Goal: Contribute content: Add original content to the website for others to see

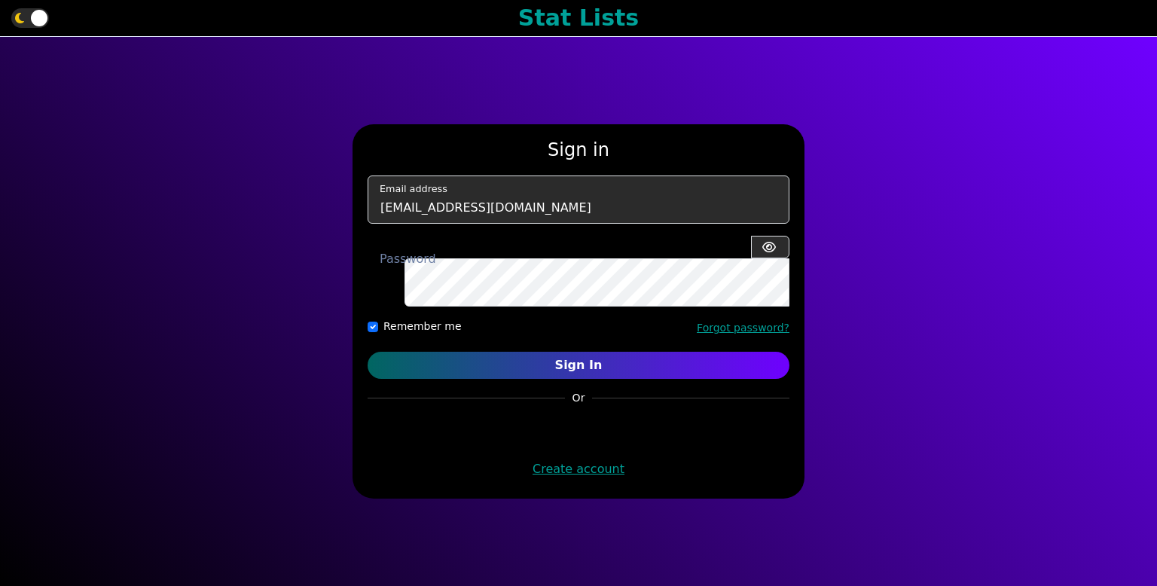
click at [506, 372] on form "Sign in [EMAIL_ADDRESS][DOMAIN_NAME] Email address Password Remember me Forgot …" at bounding box center [579, 311] width 422 height 345
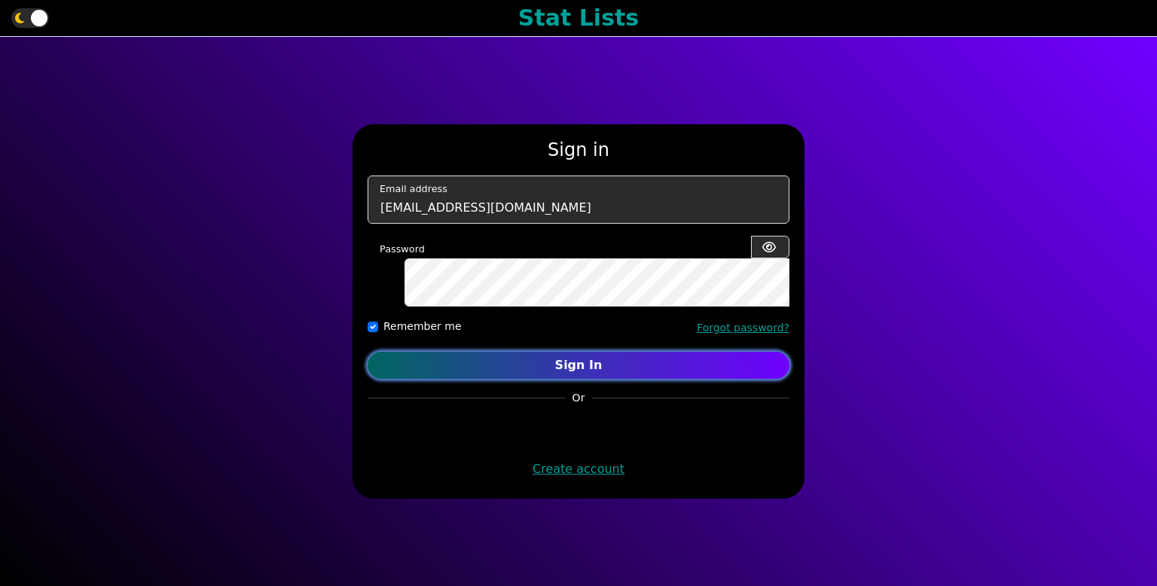
click at [509, 363] on button "Sign In" at bounding box center [579, 365] width 422 height 27
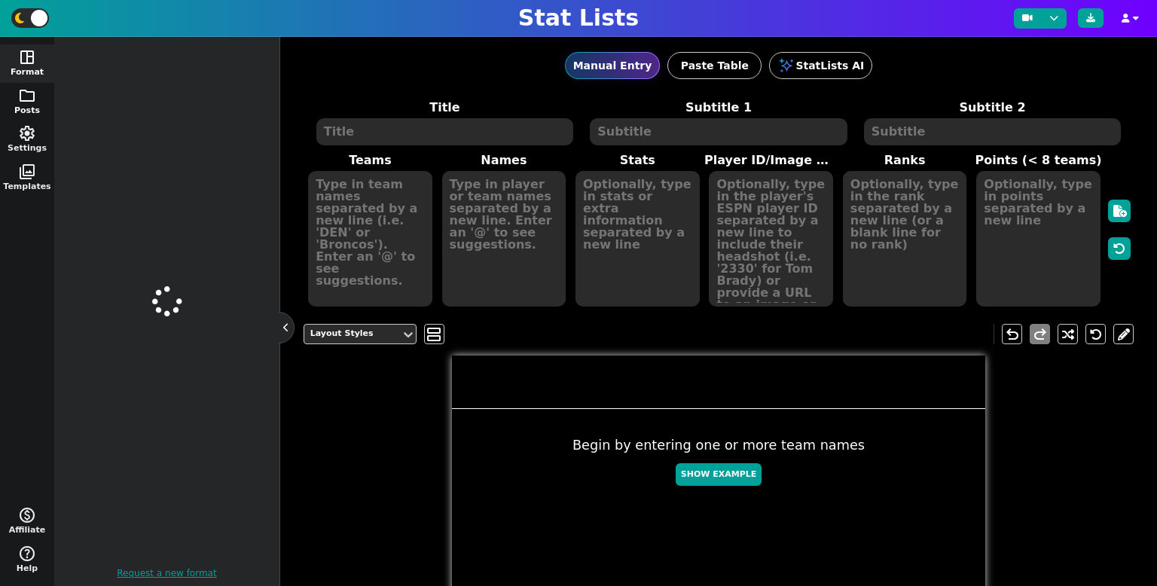
click at [12, 99] on button "folder Posts" at bounding box center [27, 102] width 54 height 38
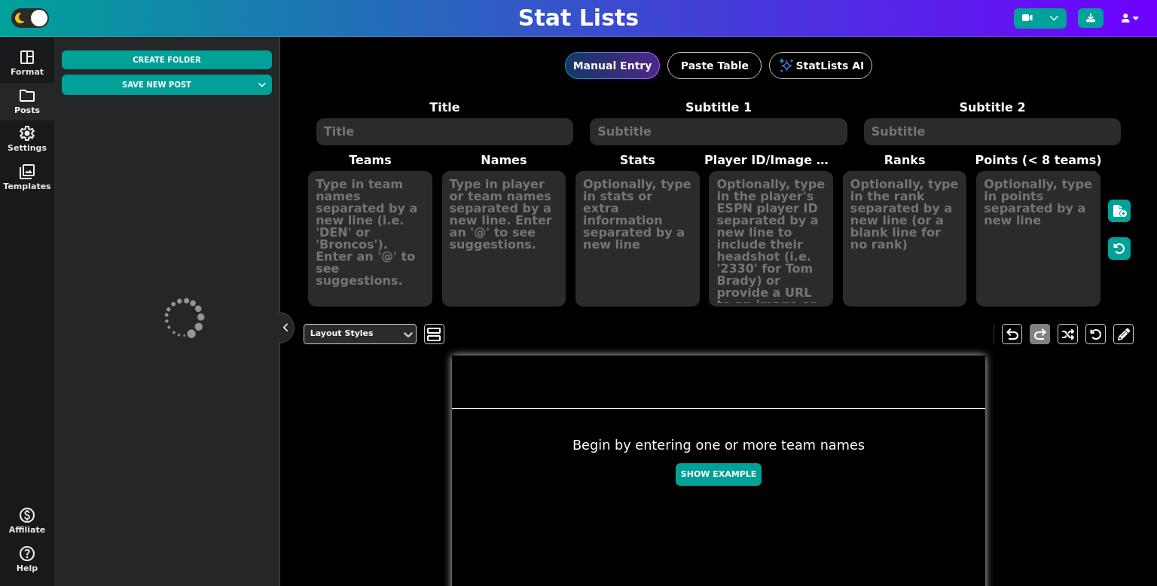
click at [32, 108] on button "folder Posts" at bounding box center [27, 102] width 54 height 38
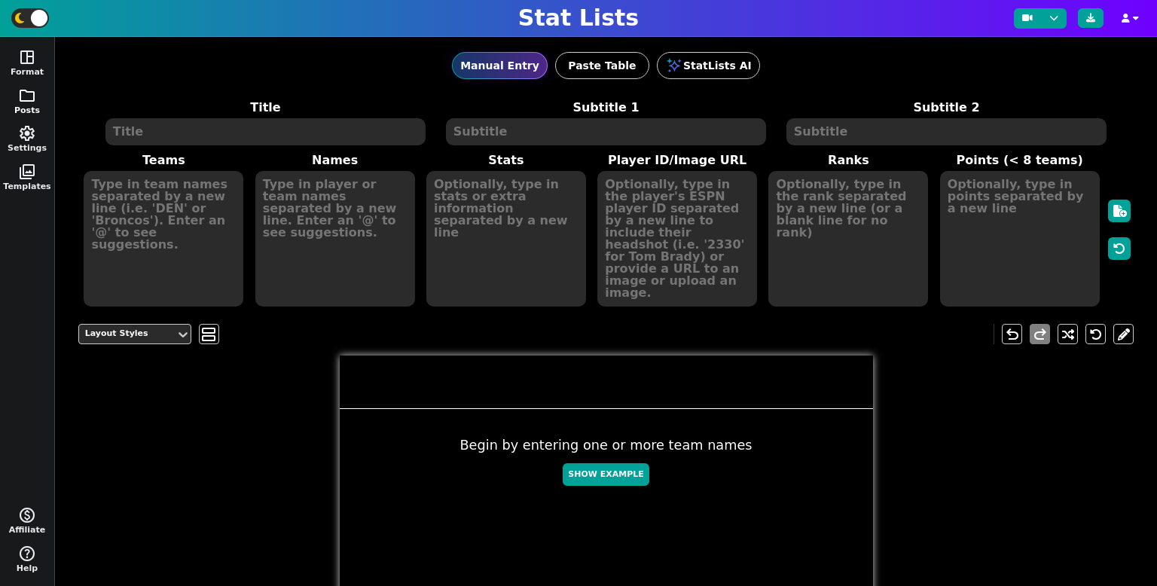
click at [37, 105] on button "folder Posts" at bounding box center [27, 102] width 54 height 38
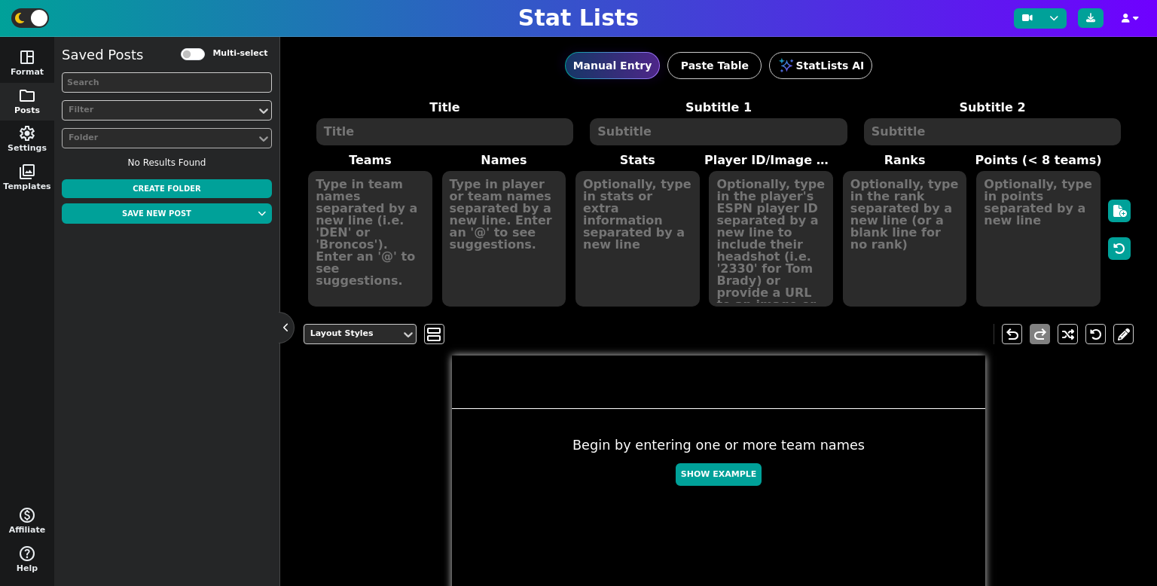
click at [260, 132] on icon at bounding box center [263, 138] width 15 height 15
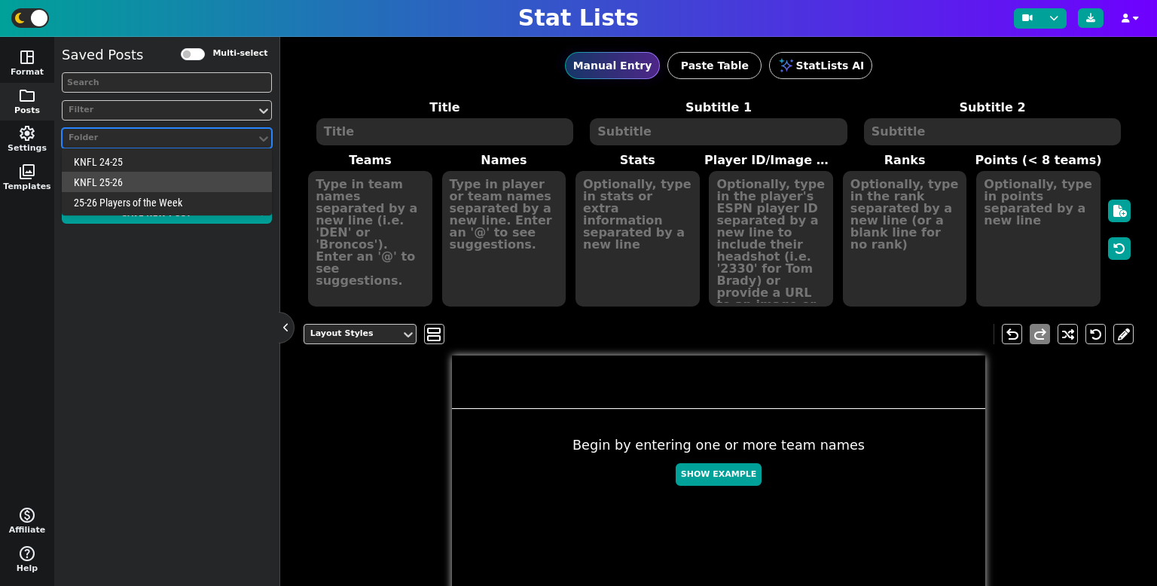
click at [216, 174] on div "KNFL 25-26" at bounding box center [167, 182] width 210 height 20
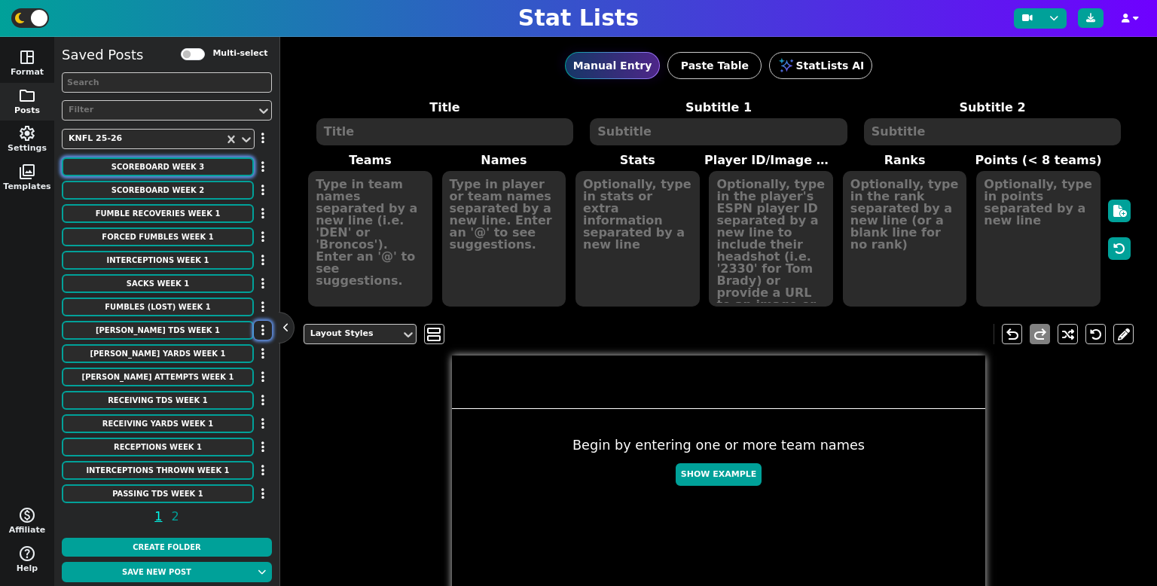
drag, startPoint x: 195, startPoint y: 164, endPoint x: 258, endPoint y: 330, distance: 177.2
click at [195, 165] on button "SCOREBOARD Week 3" at bounding box center [158, 166] width 192 height 19
type textarea "SCOREBOARD"
type textarea "Week 3"
type textarea "CIN TB JAX CLE SF MIA MIN PIT CAR ATL DEN [MEDICAL_DATA] GB CHI IND TEN NYJ LAC…"
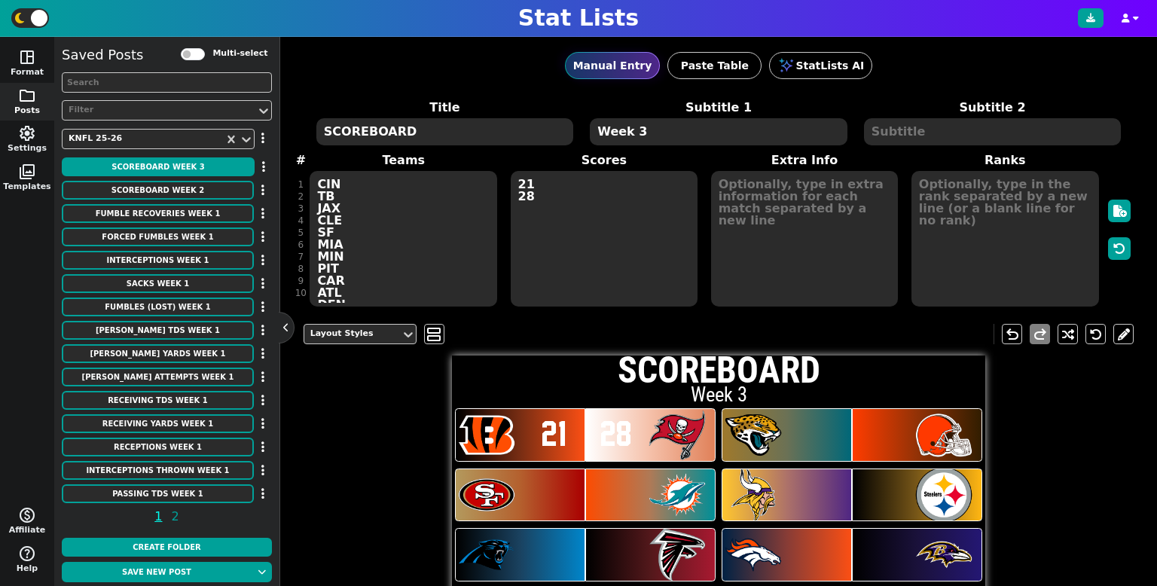
click at [280, 326] on button at bounding box center [286, 327] width 15 height 15
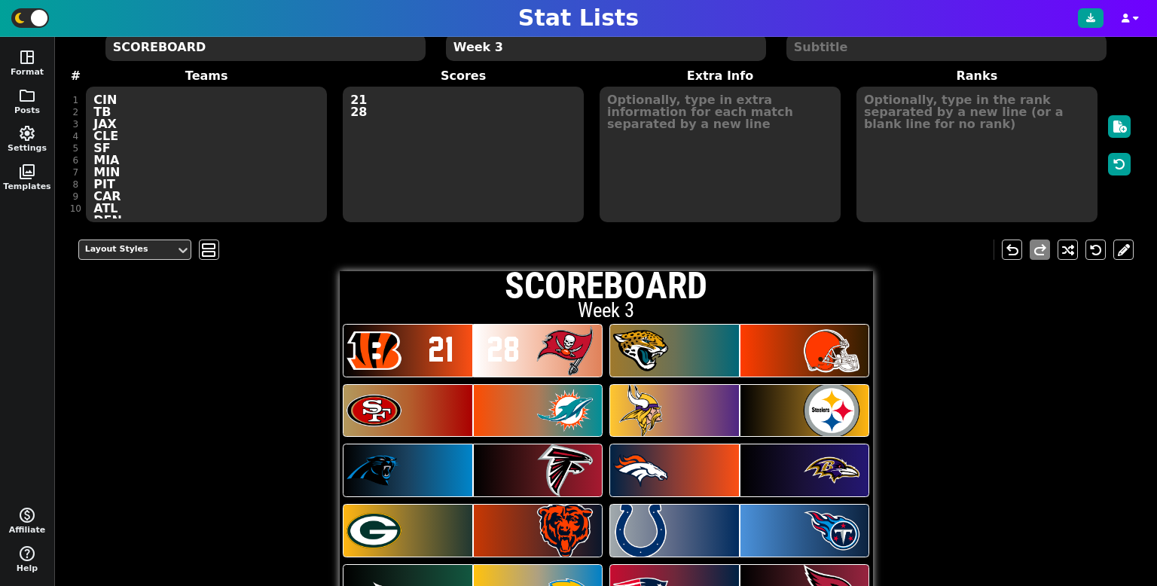
scroll to position [81, 0]
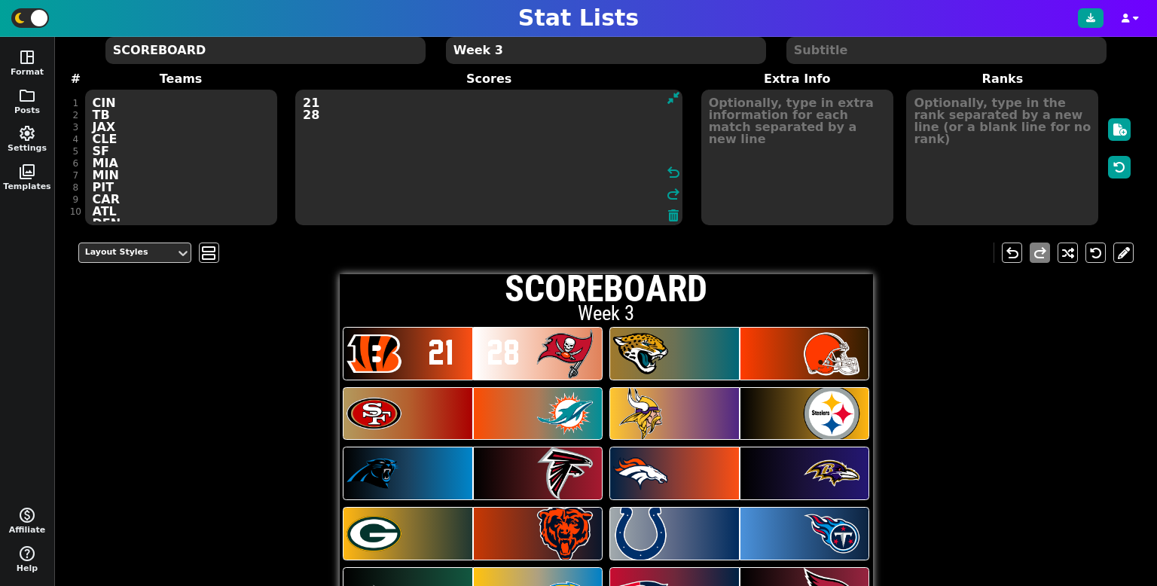
click at [383, 110] on textarea "21 28" at bounding box center [488, 158] width 387 height 136
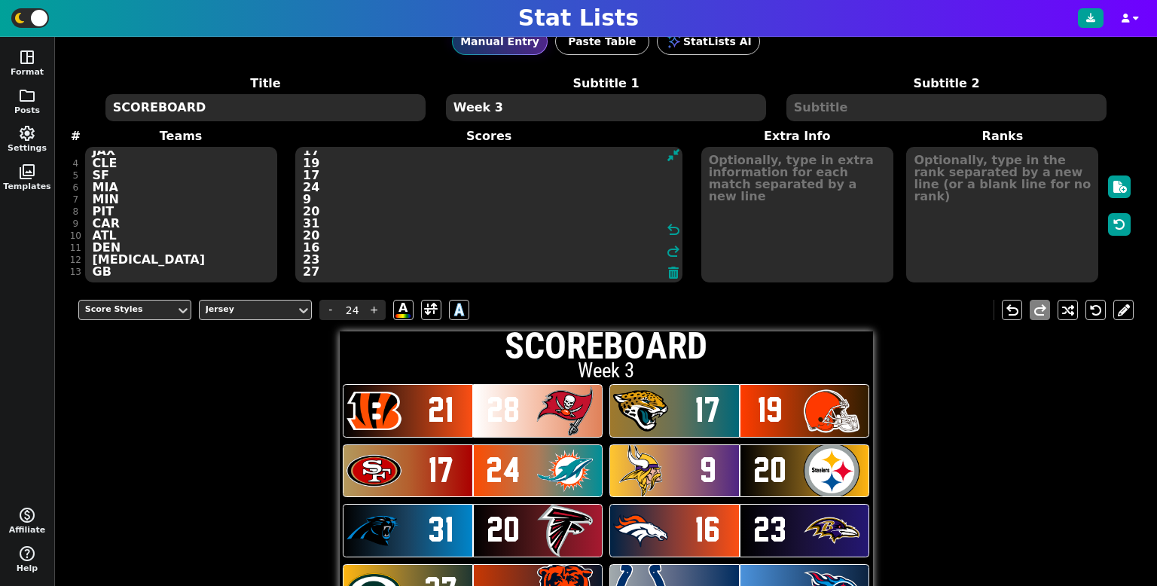
scroll to position [45, 0]
type textarea "21 28 17 19 17 24 9 20 31 20 16 23 27 24"
click at [952, 177] on textarea at bounding box center [1002, 215] width 192 height 136
type input "23"
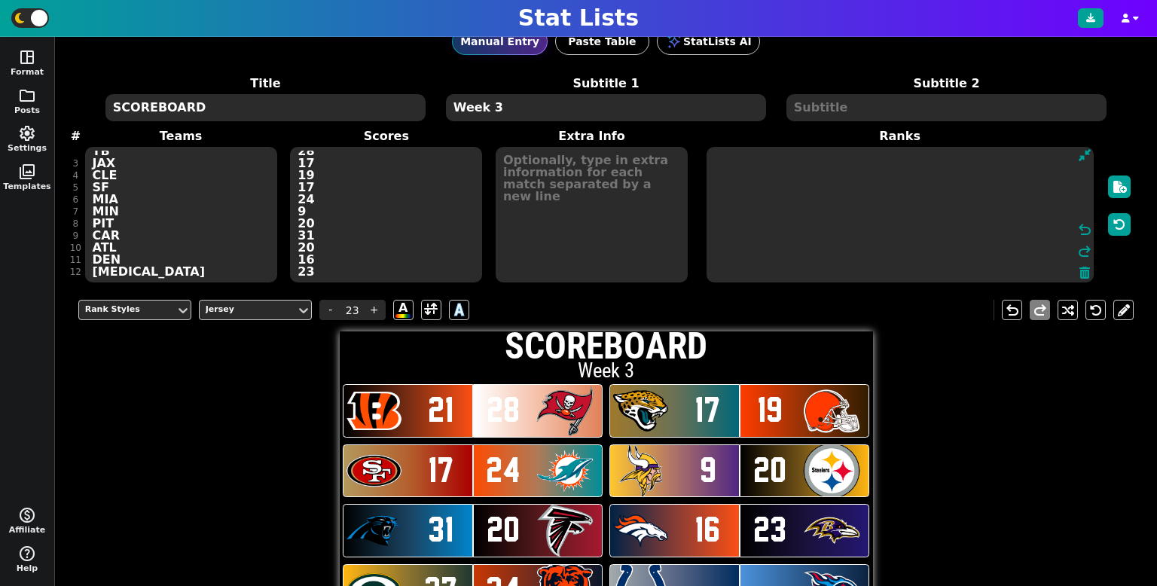
scroll to position [0, 0]
type textarea "OT"
click at [359, 273] on textarea "21 28 17 19 17 24 9 20 31 20 16 23 27 24" at bounding box center [386, 215] width 192 height 136
type input "24"
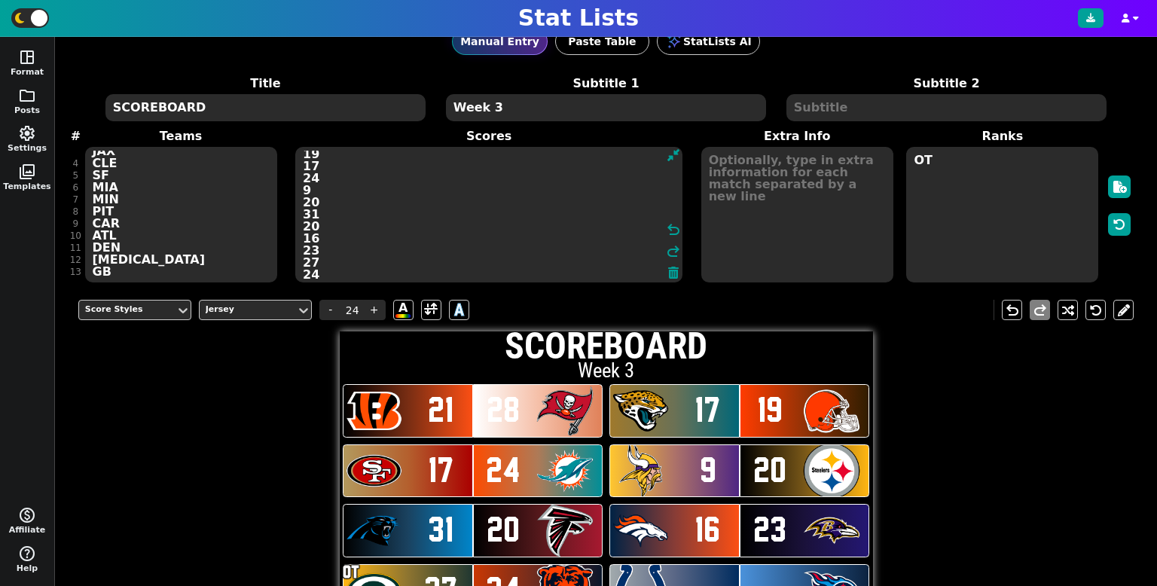
scroll to position [48, 0]
click at [349, 267] on textarea "21 28 17 19 17 24 9 20 31 20 16 23 27 24" at bounding box center [488, 215] width 387 height 136
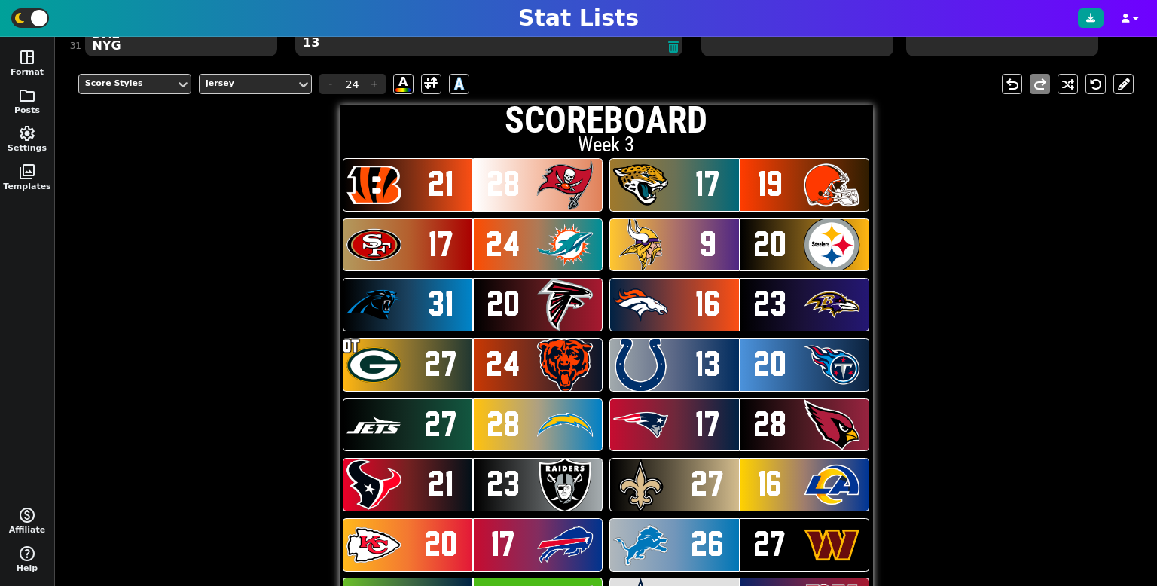
scroll to position [262, 0]
type textarea "21 28 17 19 17 24 9 20 31 20 16 23 27 24 13 20 27 28 17 28 21 23 27 16 20 17 26…"
click at [227, 232] on div "Score Styles Jersey - 24 + A A undo redo SCOREBOARD Week 3 21 28 17 19 17 24 9 …" at bounding box center [606, 351] width 1056 height 576
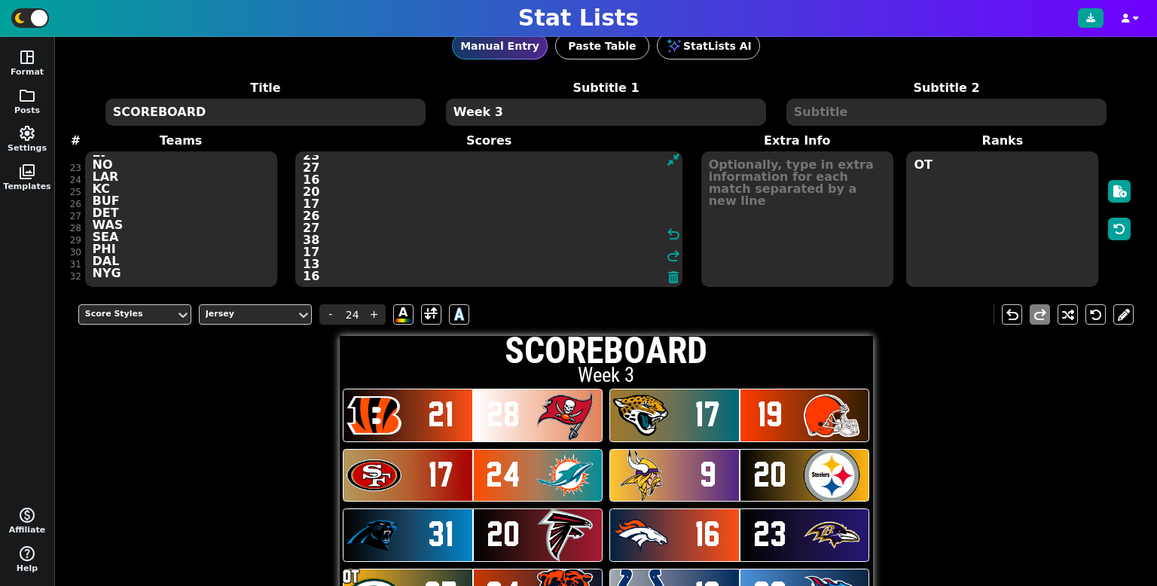
scroll to position [0, 0]
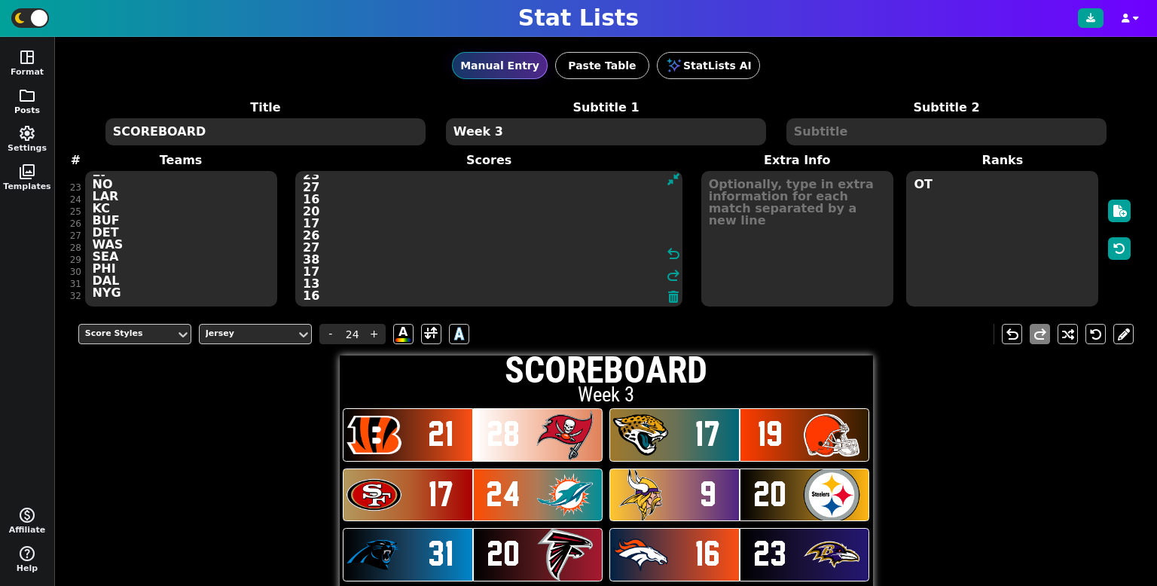
click at [30, 102] on span "folder" at bounding box center [27, 96] width 18 height 18
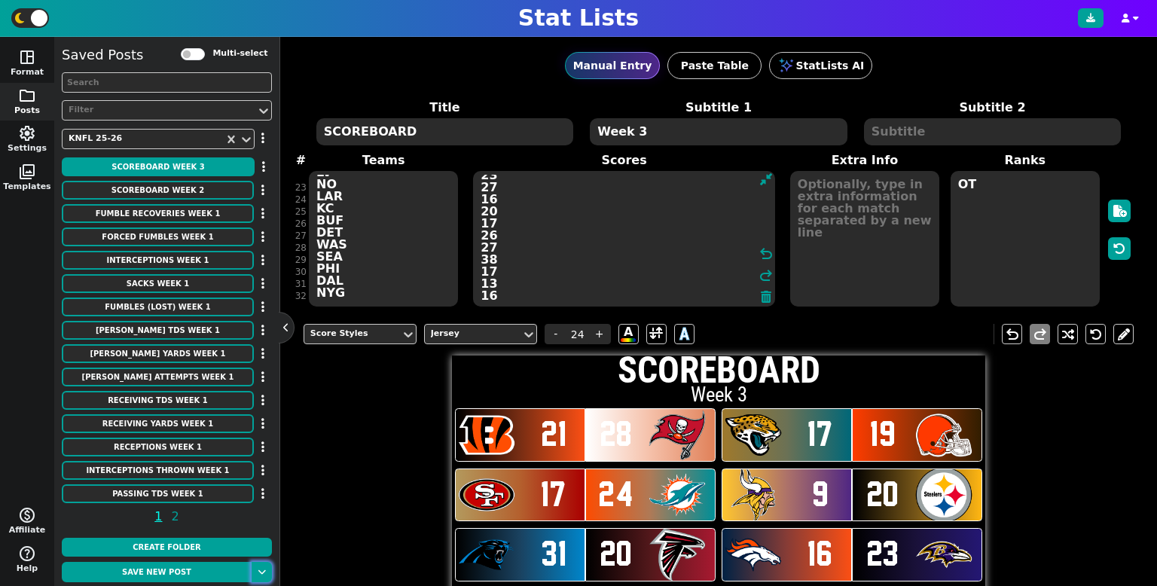
click at [260, 570] on button at bounding box center [262, 572] width 20 height 20
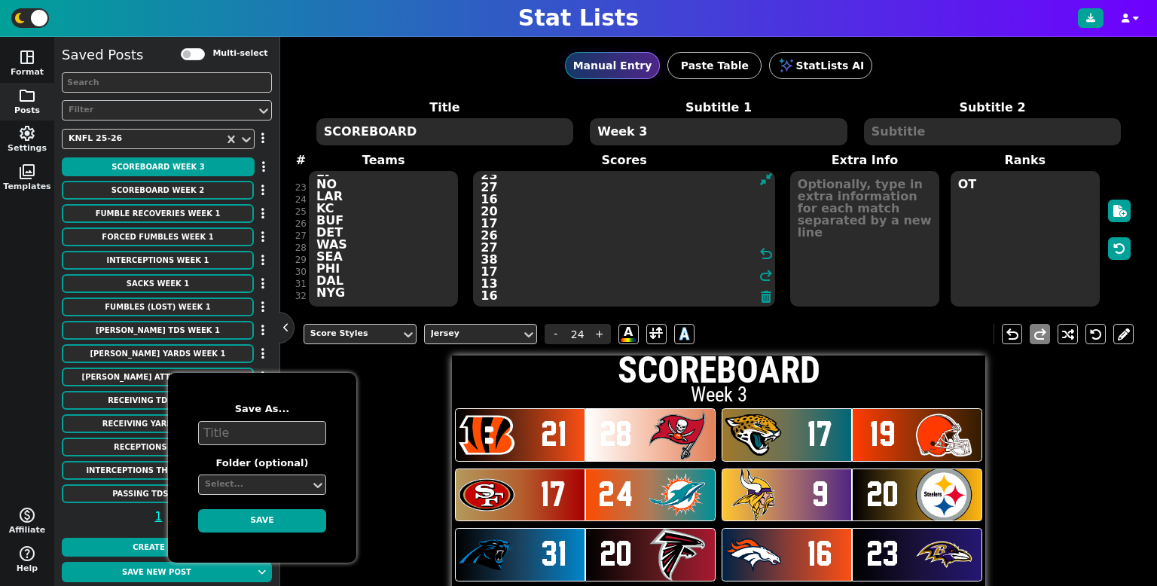
click at [258, 427] on textarea at bounding box center [262, 433] width 128 height 24
type textarea "SCOREBOARD Week 3"
click at [276, 481] on div "Select..." at bounding box center [254, 484] width 99 height 13
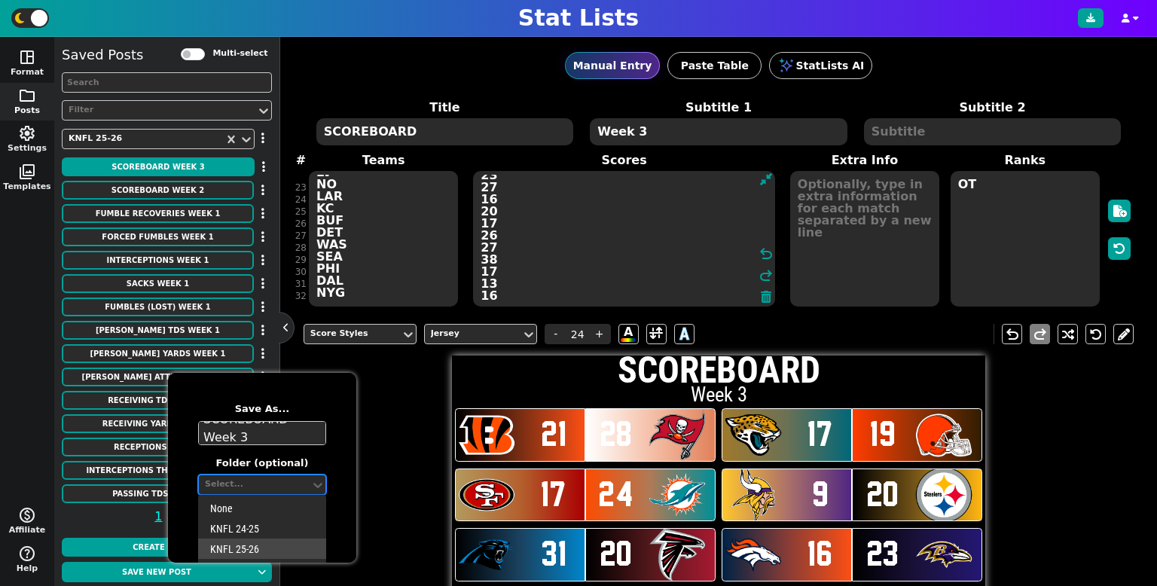
click at [256, 545] on div "KNFL 25-26" at bounding box center [262, 549] width 128 height 20
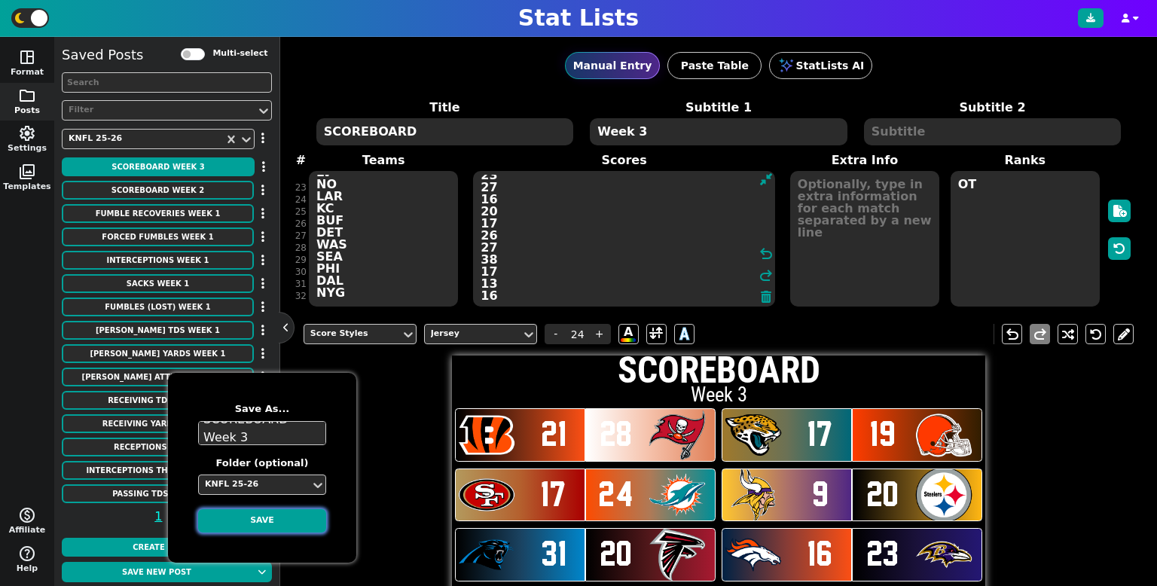
click at [250, 524] on button "Save" at bounding box center [262, 520] width 128 height 23
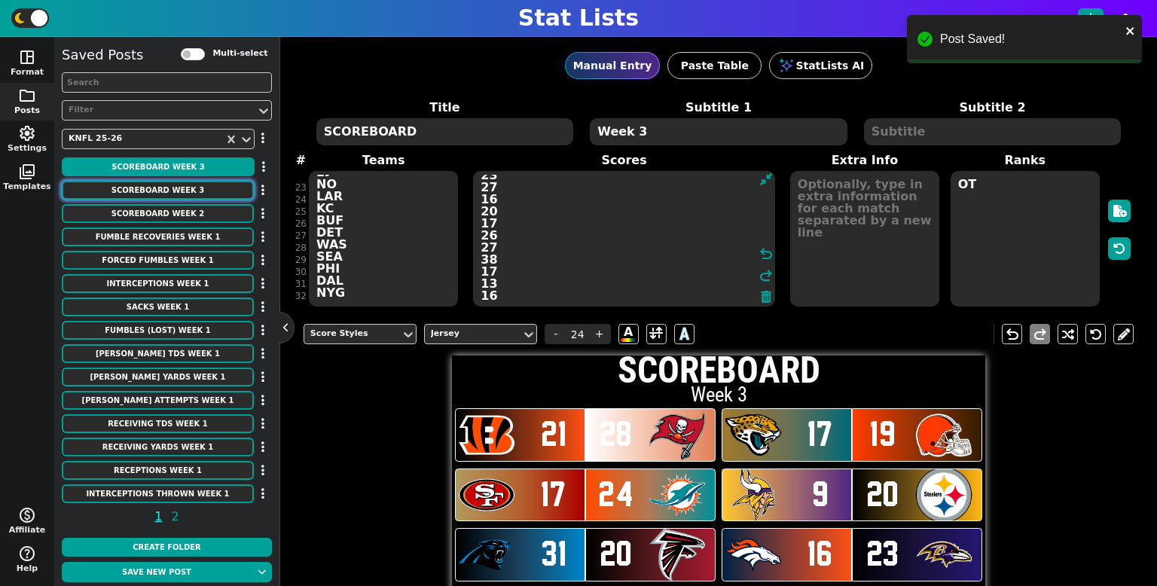
click at [212, 183] on button "SCOREBOARD Week 3" at bounding box center [158, 190] width 192 height 19
type textarea "21 28"
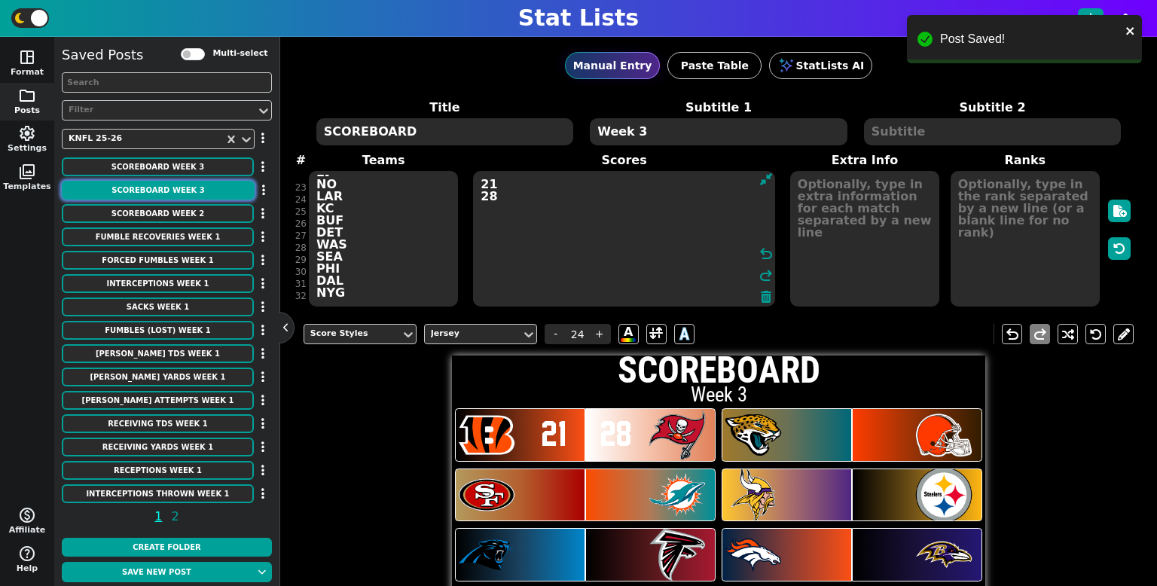
scroll to position [0, 0]
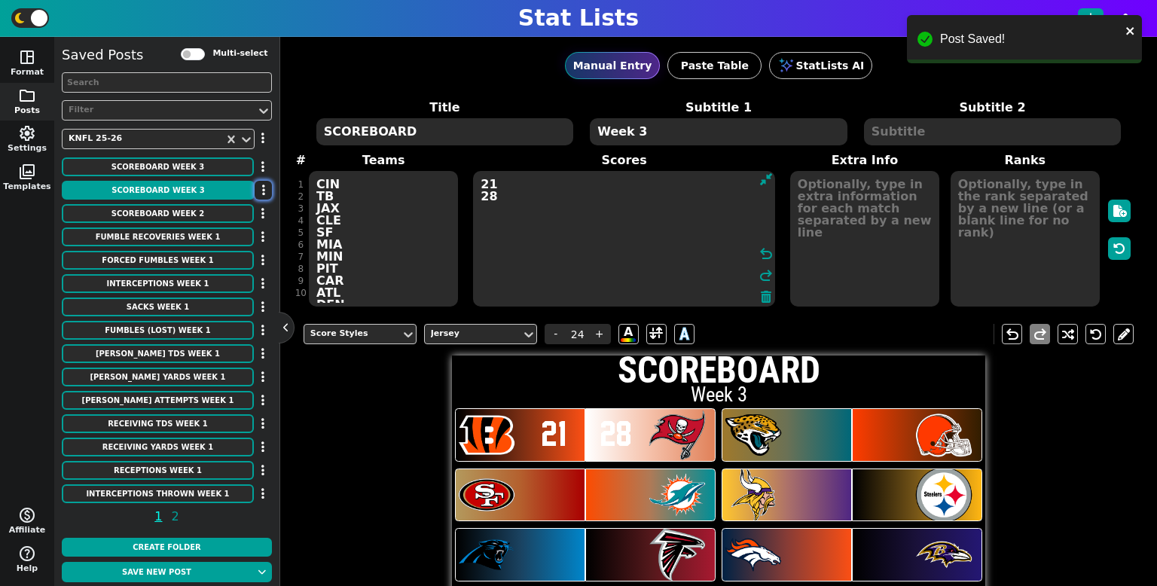
click at [265, 185] on button "button" at bounding box center [263, 190] width 17 height 19
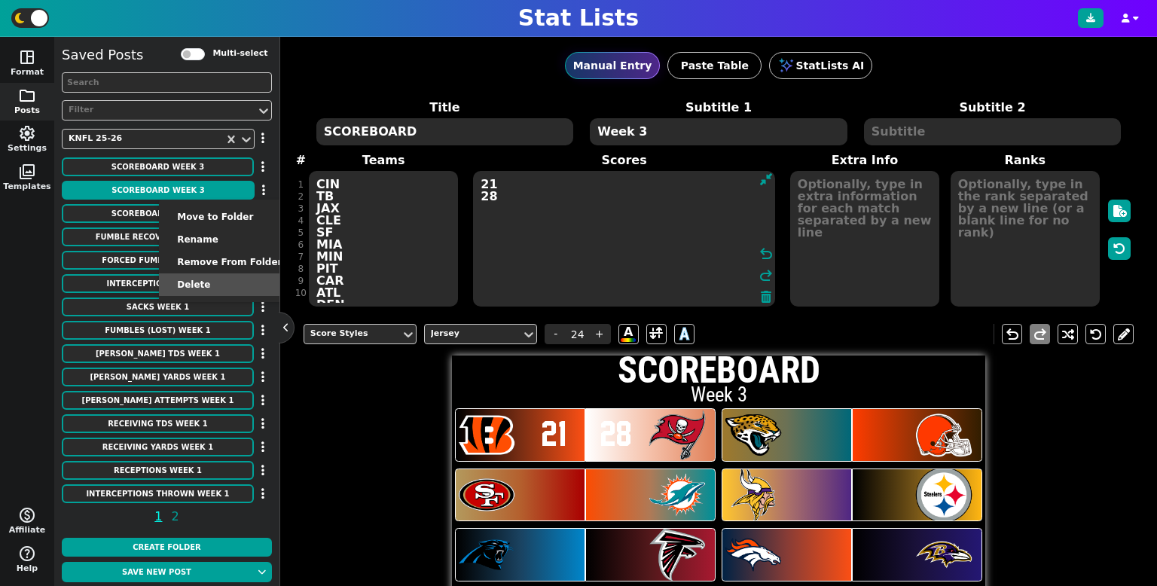
click at [236, 276] on li "Delete" at bounding box center [229, 284] width 141 height 23
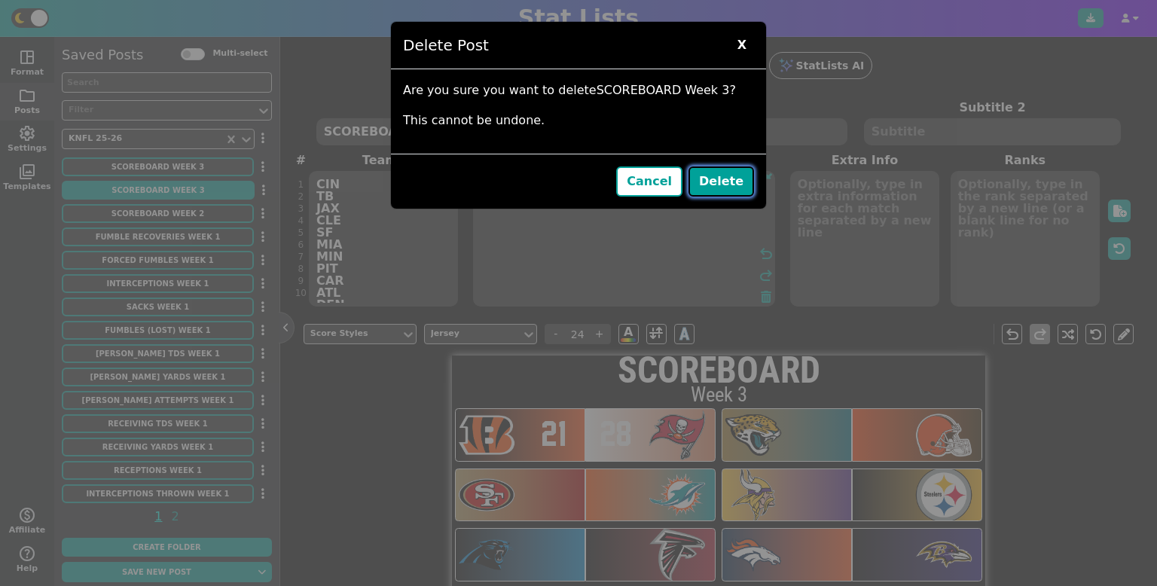
click at [738, 179] on button "Delete" at bounding box center [722, 182] width 66 height 30
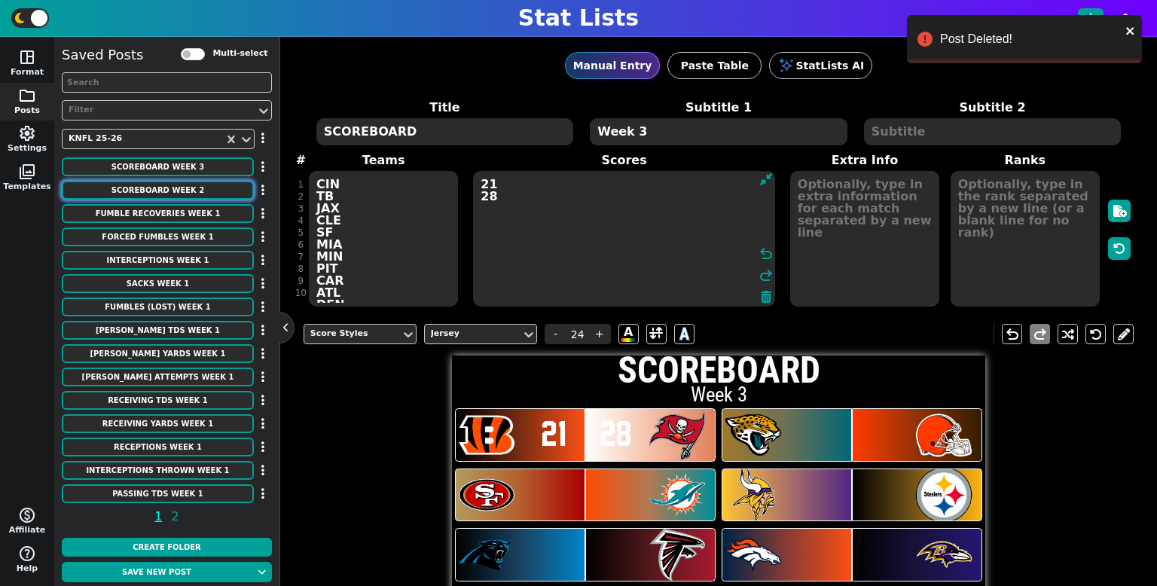
click at [209, 190] on button "SCOREBOARD Week 2" at bounding box center [158, 190] width 192 height 19
type textarea "Week 2"
type textarea "ARI SF [PERSON_NAME] TB CAR PHI MIA [MEDICAL_DATA] NO PIT CIN DAL GB LV IND LAR…"
type textarea "34 10 13 16 24 20 14 31 17 27 13 10 17 30 34 40 10 38 17 30 14 20 24 21 28 24 2…"
type textarea "OT"
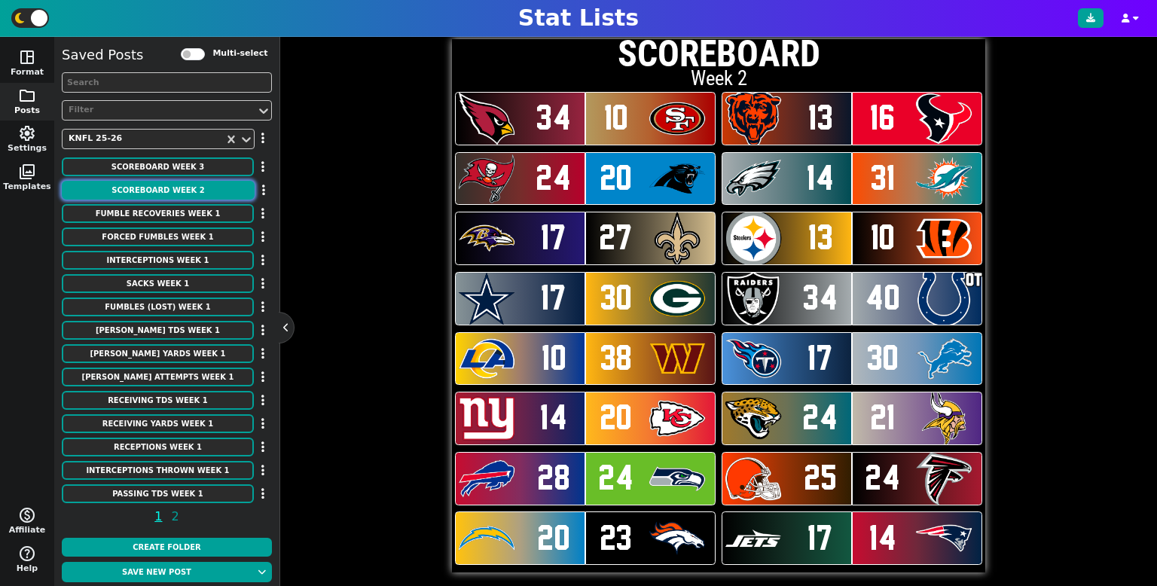
scroll to position [328, 0]
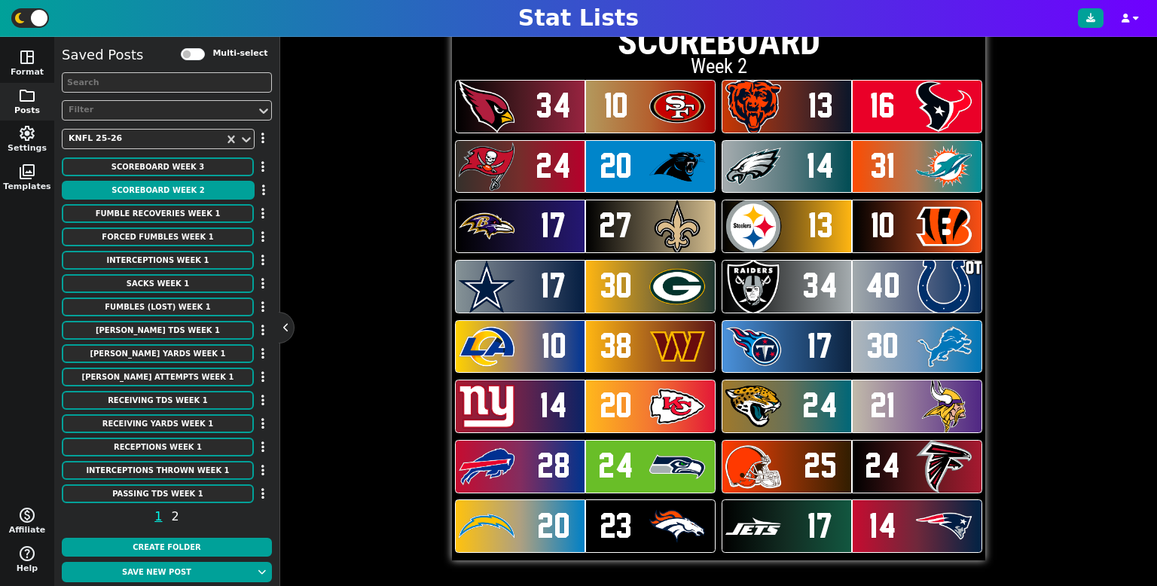
click at [171, 515] on span "2" at bounding box center [176, 516] width 12 height 19
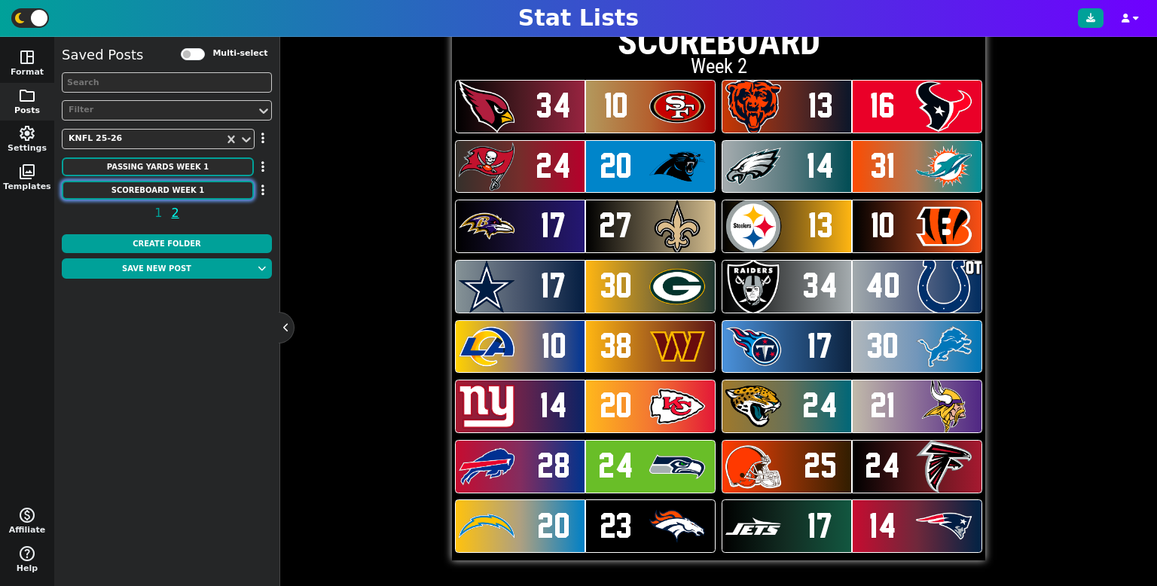
click at [198, 190] on button "SCOREBOARD Week 1" at bounding box center [158, 190] width 192 height 19
type textarea "Week 1"
type textarea "BUF JAX TEN HOU DET CLE ATL PIT SEA NYJ TB [MEDICAL_DATA] GB MIN NE IND DEN PHI…"
type textarea "15 34 17 24 27 24 23 13 30 23 31 24 26 24 20 34 10 20 6 31 13 17 28 27 19 13 21…"
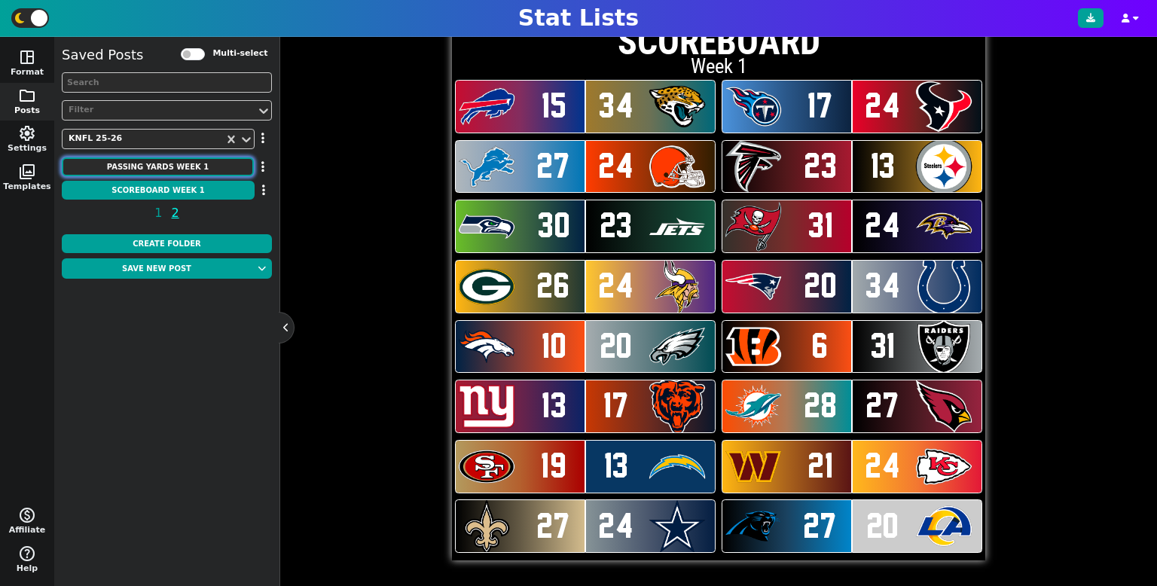
drag, startPoint x: 218, startPoint y: 173, endPoint x: 213, endPoint y: 204, distance: 32.0
click at [218, 172] on button "Passing Yards Week 1" at bounding box center [158, 166] width 192 height 19
type textarea "Passing Yards"
type textarea "Through Week 1"
type textarea "TB IND SEA GB KC DAL ARI [PERSON_NAME] WAS"
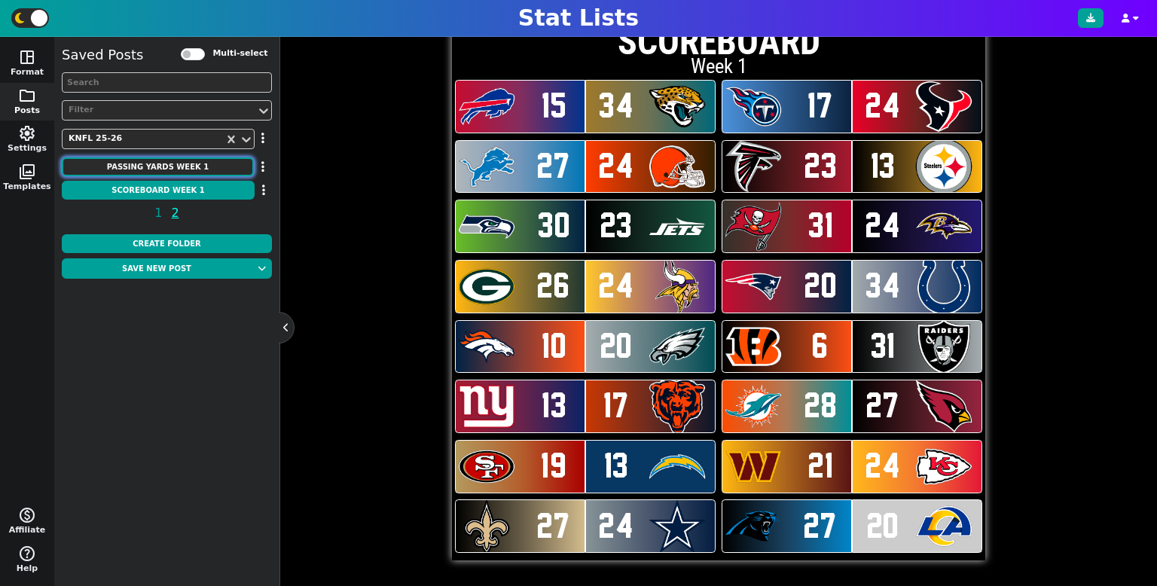
type textarea "[PERSON_NAME] [PERSON_NAME][MEDICAL_DATA] [PERSON_NAME] [PERSON_NAME] [PERSON_N…"
type textarea "389 348 336 325 317 315 313 307 303 301"
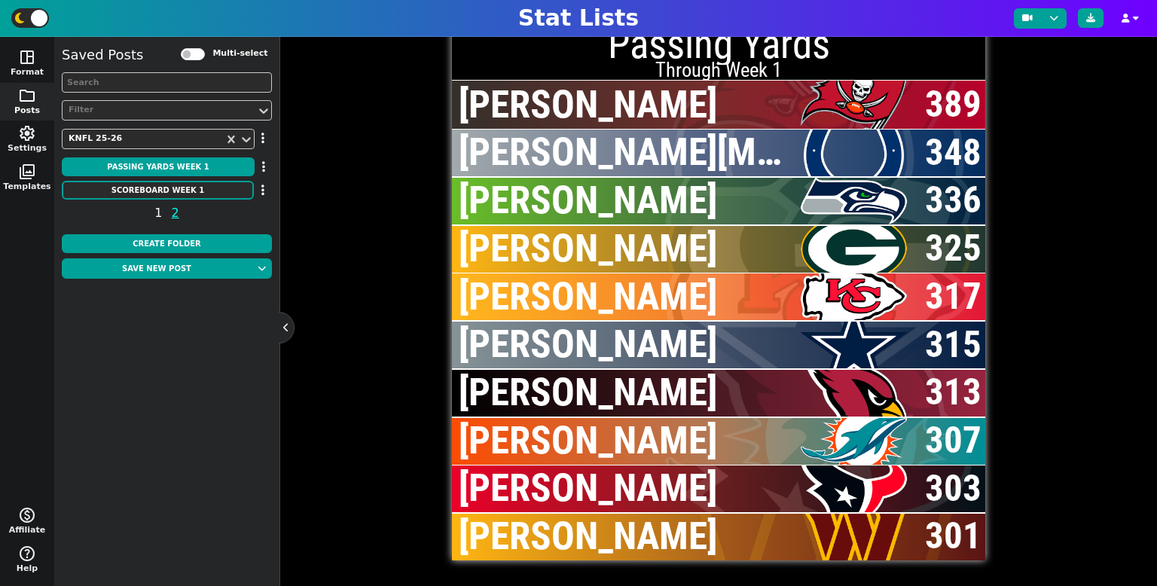
click at [156, 210] on span "1" at bounding box center [158, 212] width 12 height 19
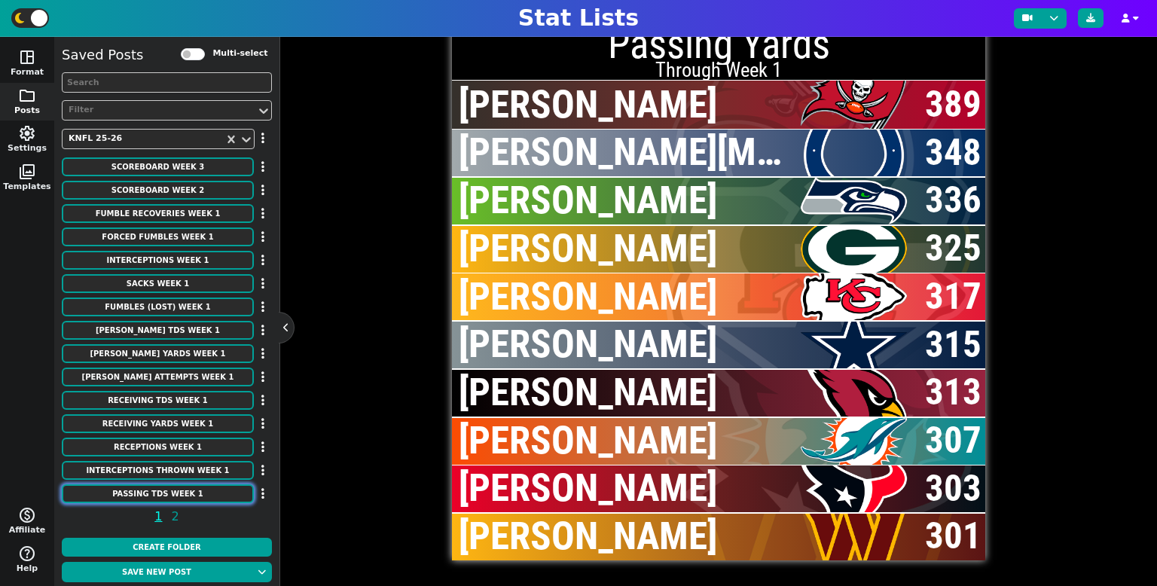
click at [168, 493] on button "Passing TDs Week 1" at bounding box center [158, 493] width 192 height 19
type textarea "Passing TDs"
type textarea "IND HOU SEA TB GB KC JAX DET MIN"
type textarea "[PERSON_NAME][MEDICAL_DATA] [PERSON_NAME] [PERSON_NAME] [PERSON_NAME] [PERSON_N…"
type textarea "4 3 3 3 3 3 2 2 2 2"
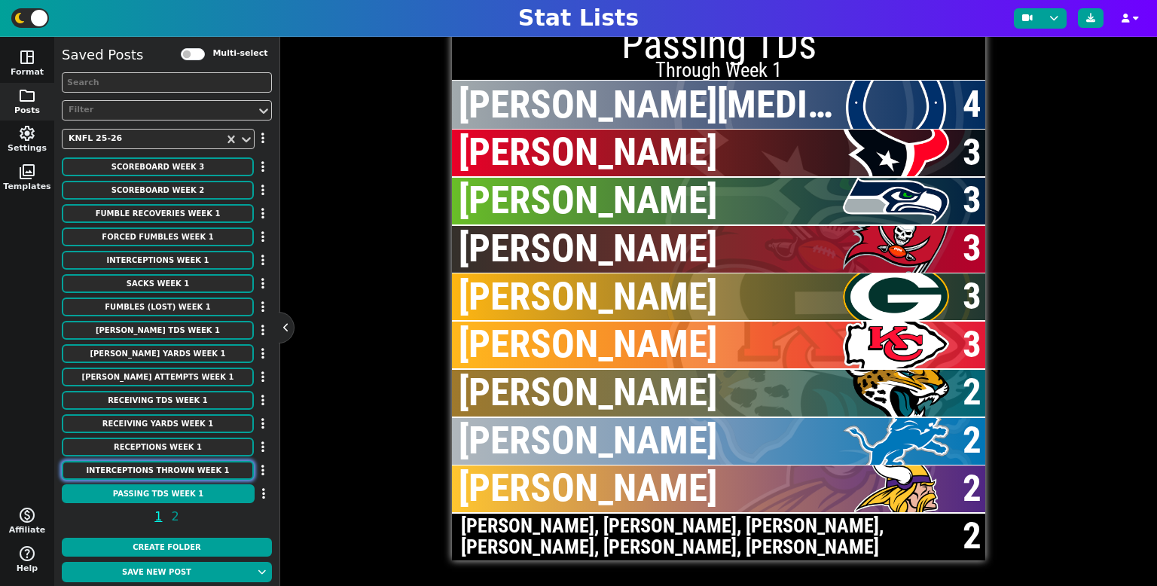
click at [163, 463] on button "Interceptions Thrown Week 1" at bounding box center [158, 470] width 192 height 19
type textarea "Interceptions Thrown"
type textarea "LAR CIN LAC BUF TEN PIT NYJ [MEDICAL_DATA] MIN"
type textarea "[PERSON_NAME] [PERSON_NAME] [PERSON_NAME] [PERSON_NAME] [PERSON_NAME] [PERSON_N…"
type textarea "2 2 2 1 1 1 1 1 1 1"
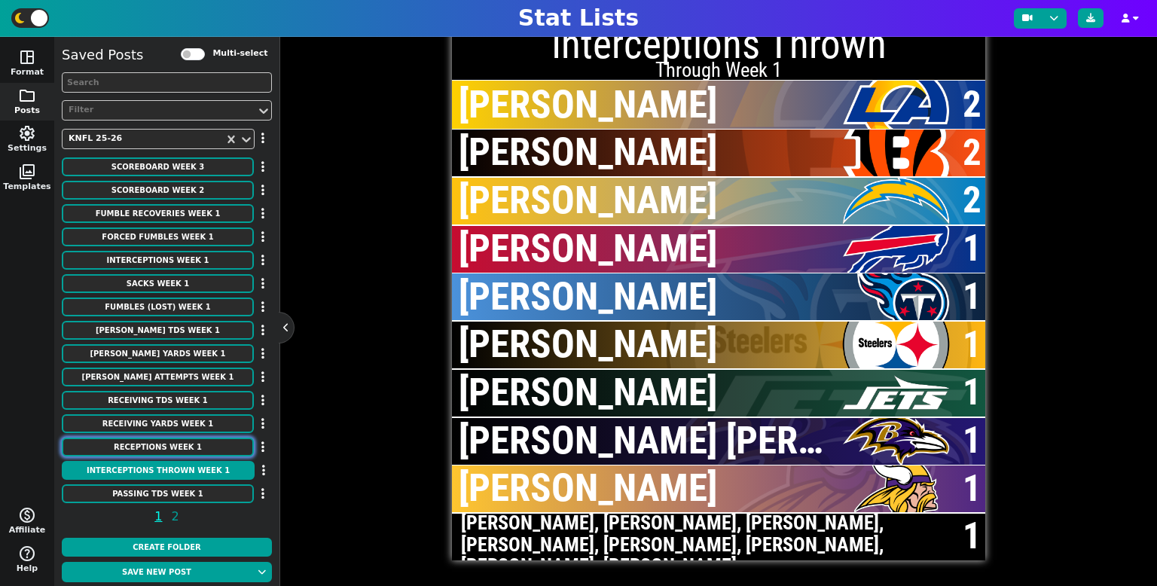
click at [173, 448] on button "Receptions Week 1" at bounding box center [158, 447] width 192 height 19
type textarea "Receptions"
type textarea "MIN TB BUF BUF JAX SEA TB WAS DAL"
type textarea "[PERSON_NAME] [PERSON_NAME] [PERSON_NAME] [PERSON_NAME] [PERSON_NAME] [PERSON_N…"
type textarea "11 10 9 9 8 8 8 8 8 7"
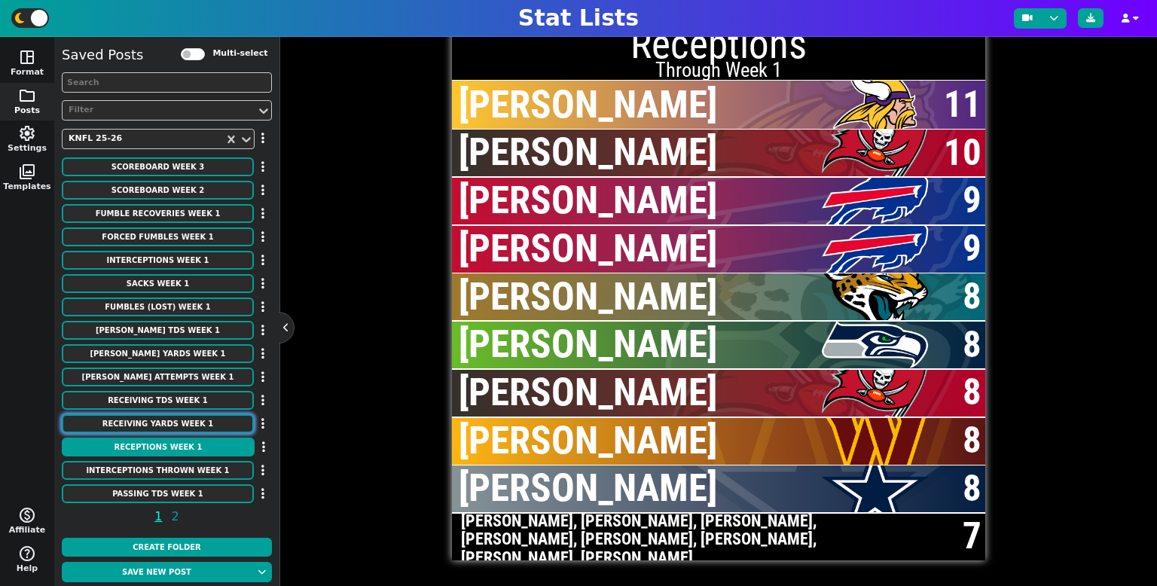
click at [199, 430] on button "Receiving Yards Week 1" at bounding box center [158, 423] width 192 height 19
type textarea "Receiving Yards"
type textarea "TB WAS SEA MIN MIA JAX KC LAR SEA NYJ"
type textarea "[PERSON_NAME] [PERSON_NAME] [PERSON_NAME] [PERSON_NAME] [PERSON_NAME] [PERSON_N…"
type textarea "134 128 122 121 119 117 116 109 101 101"
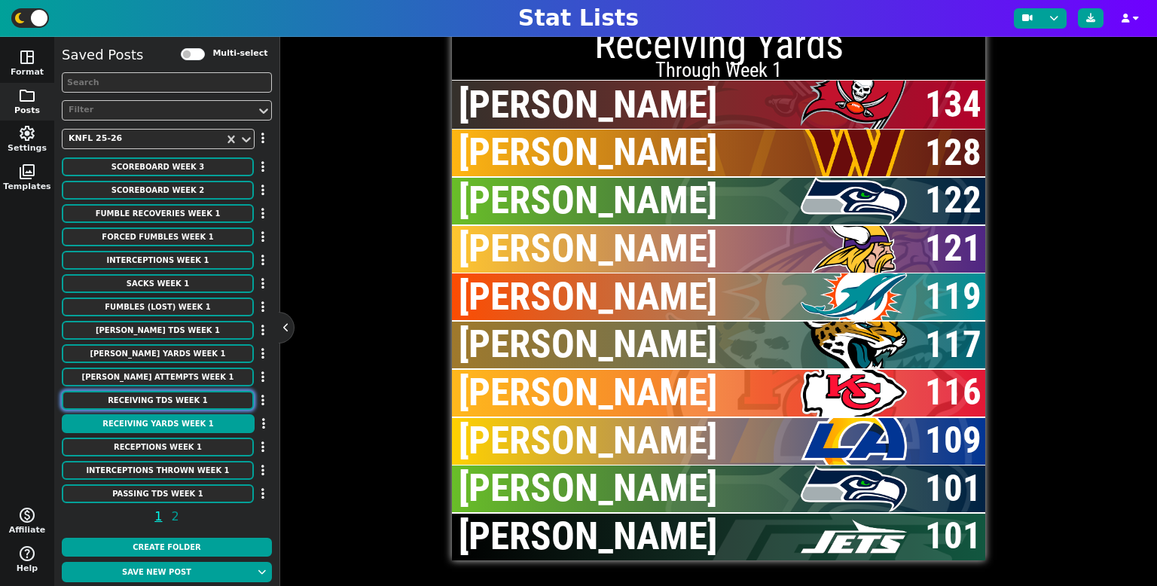
click at [234, 395] on button "Receiving TDs Week 1" at bounding box center [158, 400] width 192 height 19
type textarea "Receiving TDs"
type textarea "GB JAX BUF HOU HOU CLE PIT SEA SEA"
type textarea "[PERSON_NAME] [PERSON_NAME] [PERSON_NAME] [PERSON_NAME] [PERSON_NAME] Rome Odun…"
type textarea "2 1 1 1 1 1 1 1 1 1"
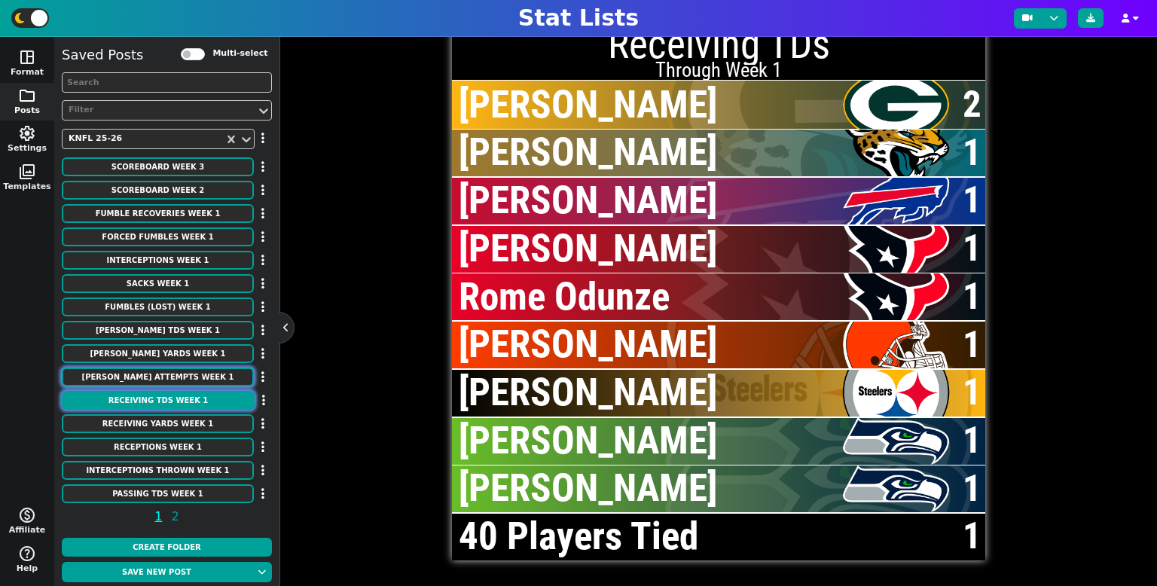
drag, startPoint x: 211, startPoint y: 379, endPoint x: 205, endPoint y: 391, distance: 13.5
click at [211, 378] on button "[PERSON_NAME] Attempts Week 1" at bounding box center [158, 377] width 192 height 19
type textarea "[PERSON_NAME] Attempts"
type textarea "ATL TEN JAX [MEDICAL_DATA] NYJ HOU IND SF DET NO"
type textarea "[PERSON_NAME] [PERSON_NAME] [PERSON_NAME] [PERSON_NAME] [PERSON_NAME] [PERSON_N…"
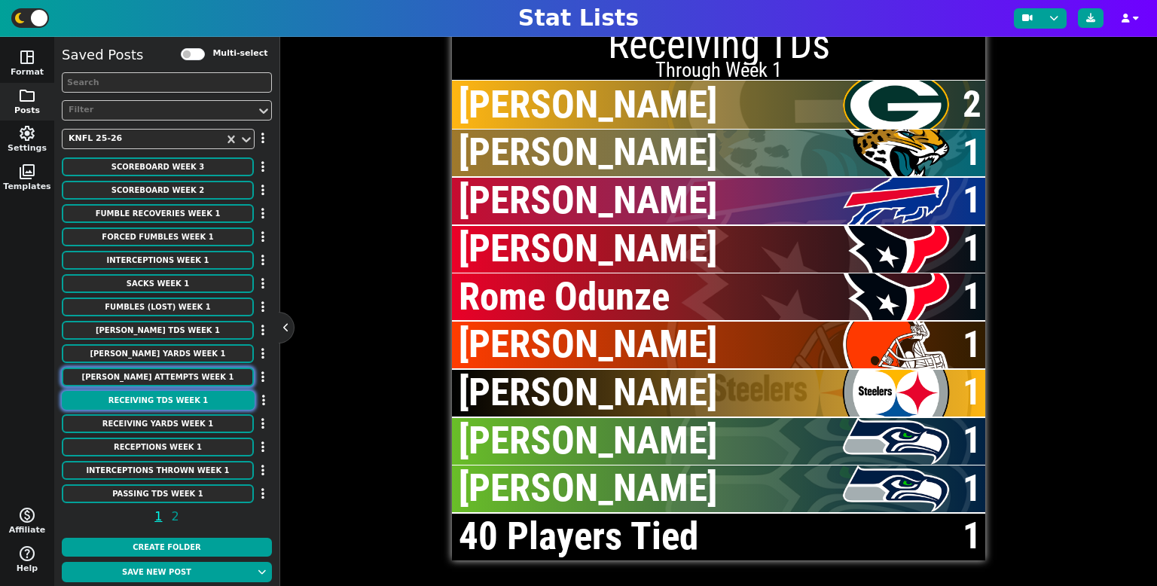
type textarea "21 20 19 19 17 16 15 14 13 13"
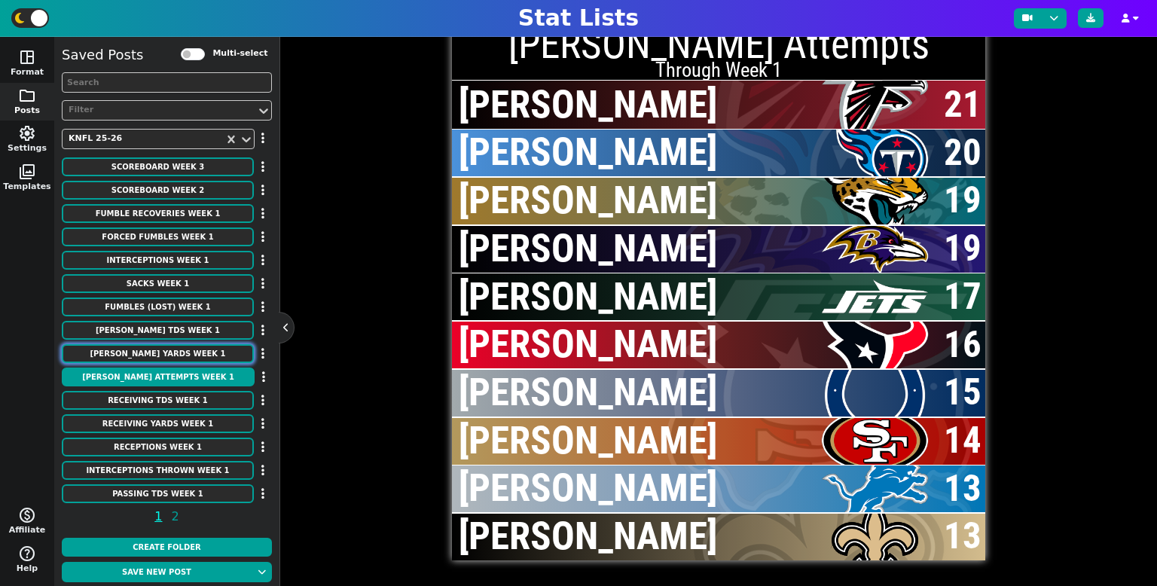
click at [221, 360] on button "[PERSON_NAME] Yards Week 1" at bounding box center [158, 353] width 192 height 19
type textarea "[PERSON_NAME] Yards"
type textarea "ATL CAR SF TEN NYJ LV JAX IND HOU [MEDICAL_DATA]"
type textarea "[PERSON_NAME] [PERSON_NAME] [PERSON_NAME] [PERSON_NAME] [PERSON_NAME] [PERSON_N…"
type textarea "118 115 113 109 102 101 100 100 90 77"
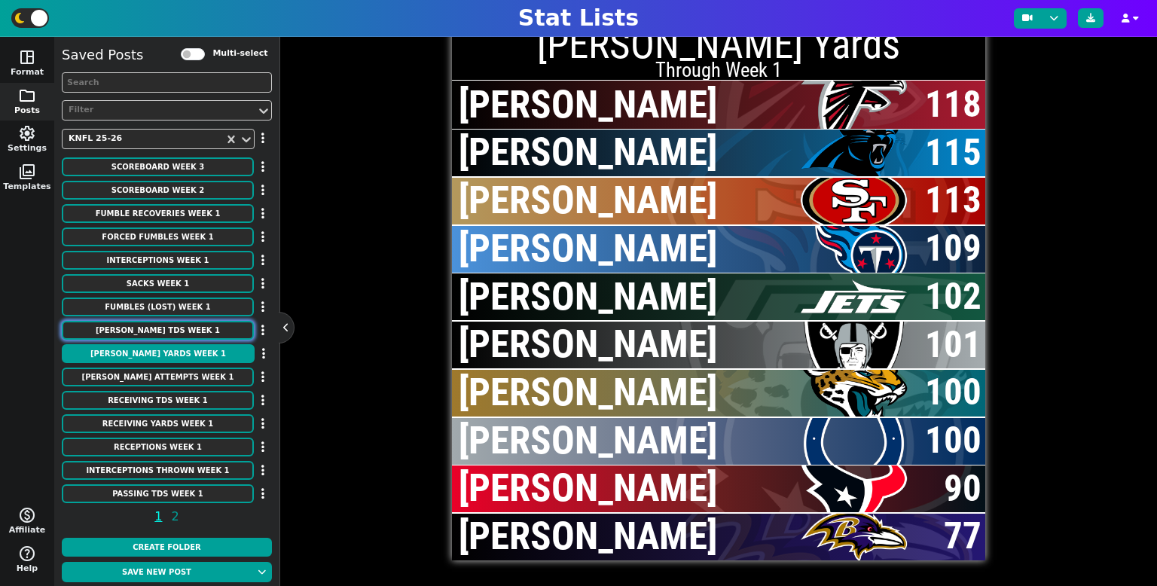
click at [206, 322] on button "[PERSON_NAME] TDs Week 1" at bounding box center [158, 330] width 192 height 19
type textarea "[PERSON_NAME] TDs"
type textarea "ATL CAR JAX JAX TEN DET CLE ATL NYJ"
type textarea "[PERSON_NAME] [PERSON_NAME] [PERSON_NAME] [PERSON_NAME] III [PERSON_NAME] [PERS…"
type textarea "2 2 1 1 1 1 1 1 1 1"
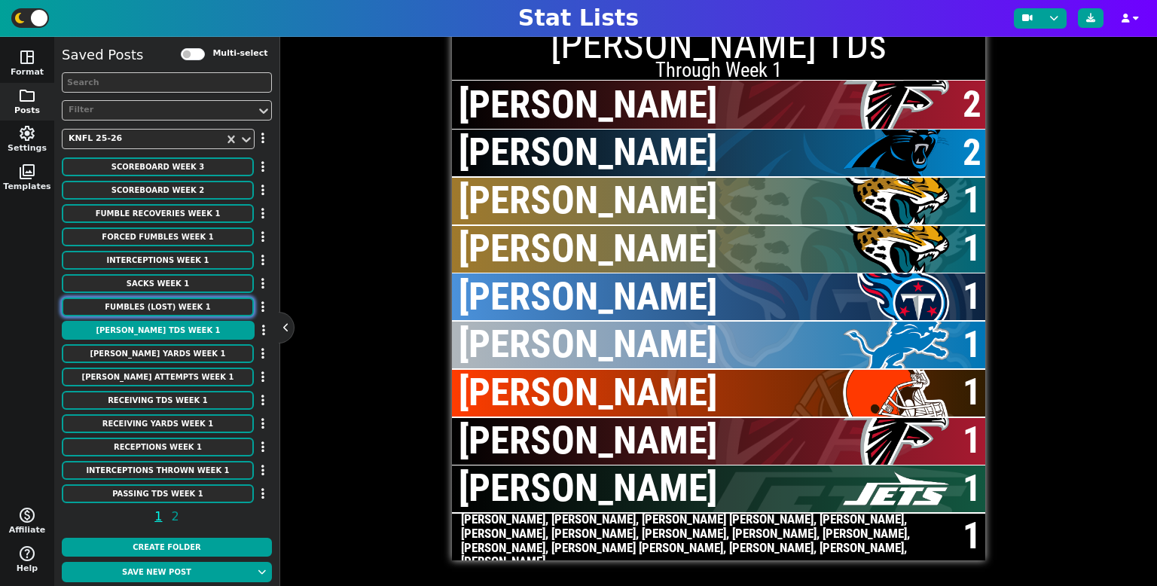
click at [181, 301] on button "Fumbles (Lost) Week 1" at bounding box center [158, 307] width 192 height 19
type textarea "Fumbles (Lost)"
type textarea "DET TB [MEDICAL_DATA] DEN NYG BUF GB CIN CLE"
type textarea "[PERSON_NAME] [PERSON_NAME] [PERSON_NAME] [PERSON_NAME] Well [PERSON_NAME] [PER…"
type textarea "1 (1) 1 (1) 1 (1) 1 (1) 1 (1) 1 (1) 1 (1) 1 (1) 1 (1) 1 (0)"
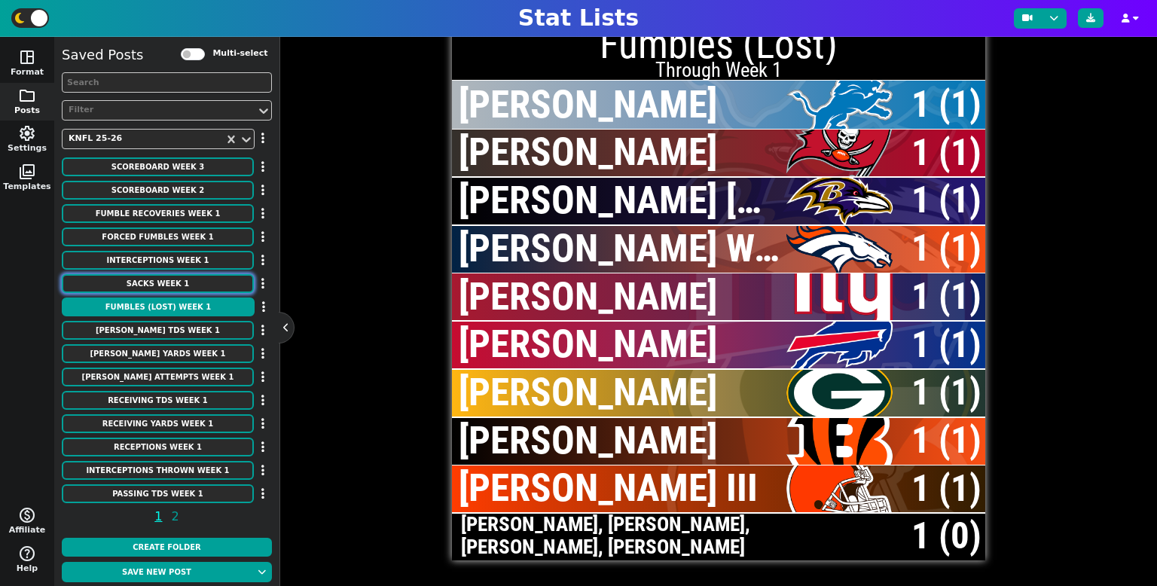
click at [197, 286] on button "Sacks Week 1" at bounding box center [158, 283] width 192 height 19
type textarea "Sacks"
type textarea "JAX BUF JAX CLE PIT GB PHI CLE TEN"
type textarea "[PERSON_NAME] [PERSON_NAME] [PERSON_NAME] [PERSON_NAME] [PERSON_NAME] Shaq [PER…"
type textarea "2.0 2.0 1.5 1.5 1.5 1.5 1.5 1.5 1.0 1.0"
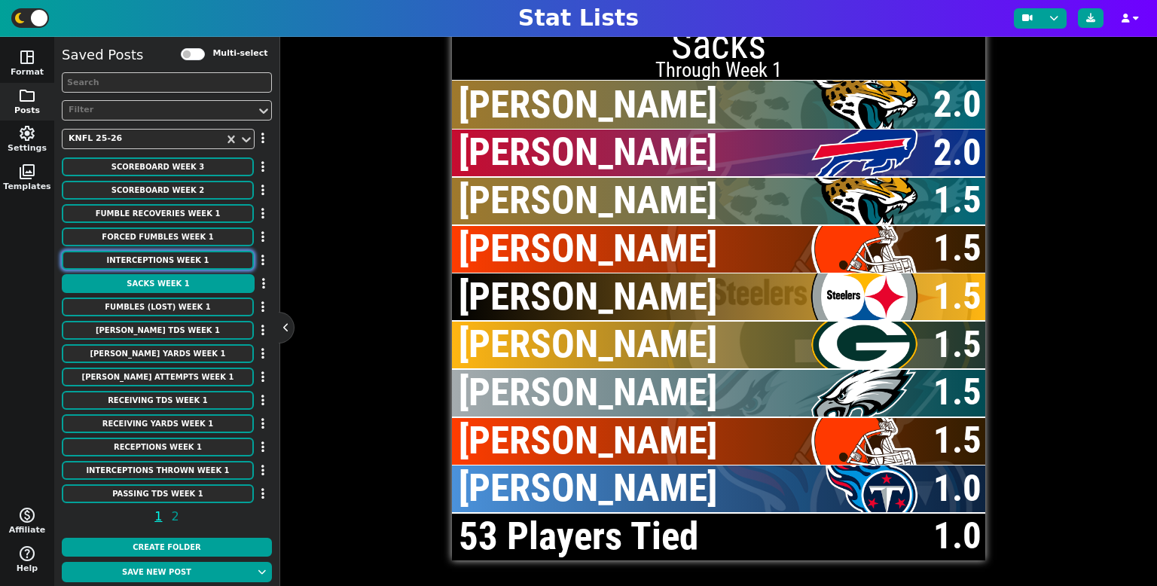
click at [208, 261] on button "Interceptions Week 1" at bounding box center [158, 260] width 192 height 19
type textarea "Interceptions"
type textarea "CAR LV JAX HOU ATL SEA TB IND DEN"
type textarea "[PERSON_NAME] [PERSON_NAME] [PERSON_NAME] [PERSON_NAME] [PERSON_NAME] [PERSON_N…"
type textarea "2 1 1 1 1 1 1 1 1 1"
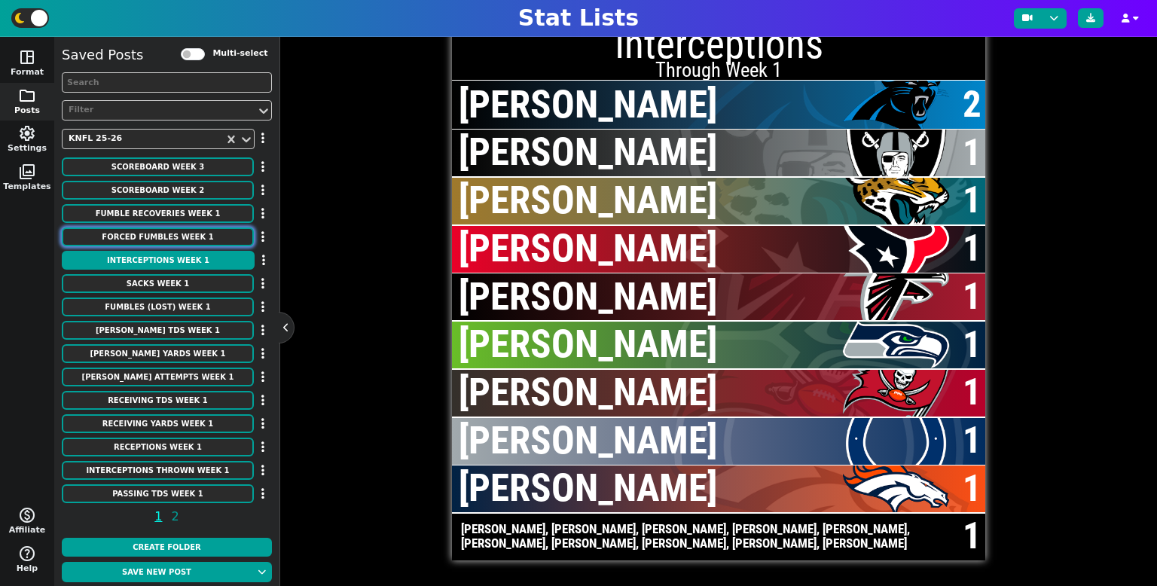
click at [185, 237] on button "Forced Fumbles Week 1" at bounding box center [158, 237] width 192 height 19
type textarea "Forced Fumbles"
type textarea "JAX LV ARI MIN CLE TB [MEDICAL_DATA] PHI MIN"
type textarea "[PERSON_NAME] [PERSON_NAME] [PERSON_NAME] [PERSON_NAME] [PERSON_NAME] [PERSON_N…"
type textarea "1 1 1 1 1 1 1 1 1 1"
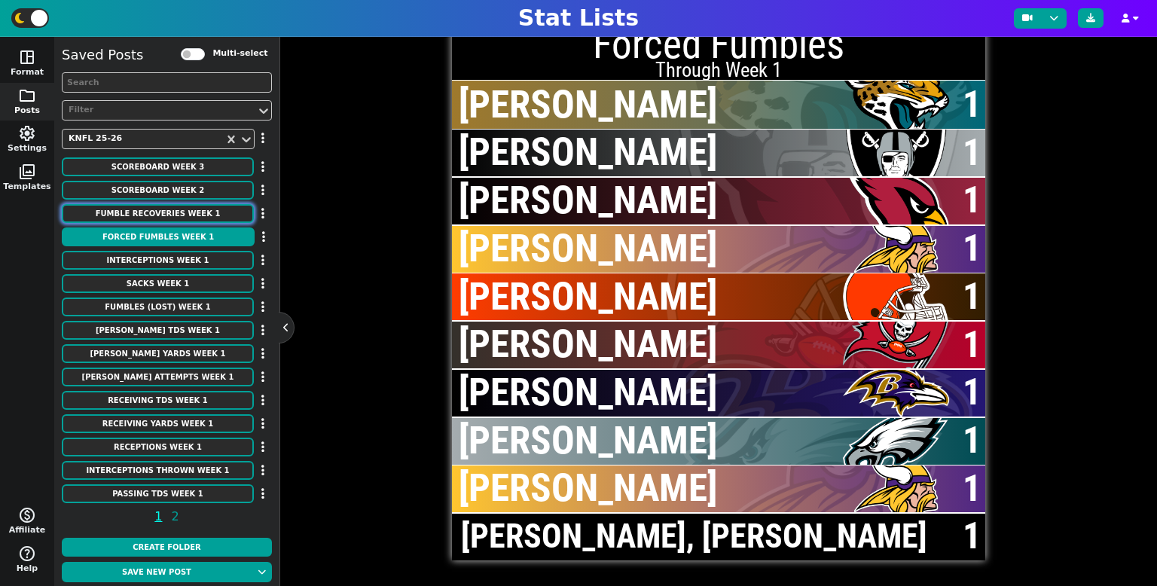
click at [209, 210] on button "Fumble Recoveries Week 1" at bounding box center [158, 213] width 192 height 19
type textarea "Fumble Recoveries"
type textarea "CLE TB MIN PHI CHI [MEDICAL_DATA] JAX DET LV"
type textarea "[PERSON_NAME] [PERSON_NAME] [PERSON_NAME] [PERSON_NAME] Tuimoloau [PERSON_NAME]…"
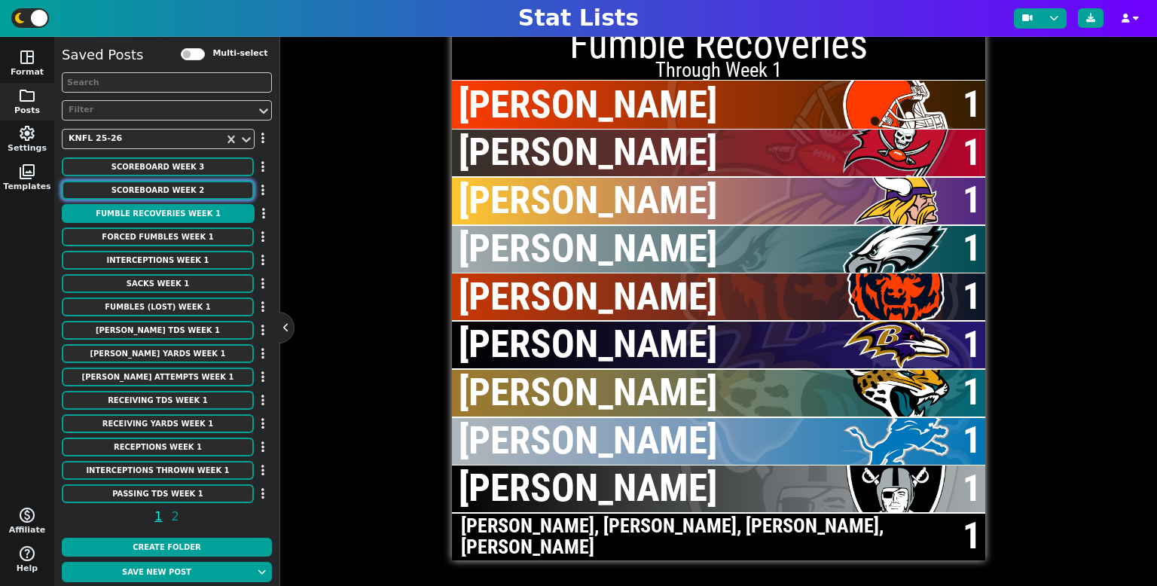
click at [225, 191] on button "SCOREBOARD Week 2" at bounding box center [158, 190] width 192 height 19
type textarea "SCOREBOARD"
type textarea "Week 2"
type textarea "ARI SF [PERSON_NAME] TB CAR PHI MIA [MEDICAL_DATA] NO PIT CIN DAL GB LV IND LAR…"
type textarea "34 10 13 16 24 20 14 31 17 27 13 10 17 30 34 40 10 38 17 30 14 20 24 21 28 24 2…"
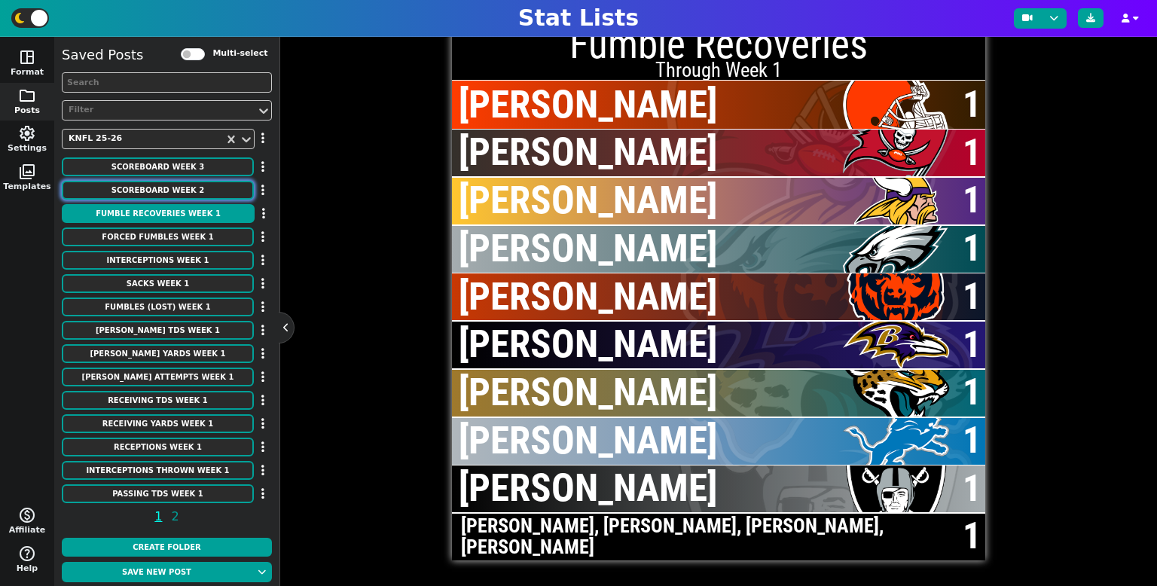
type textarea "OT"
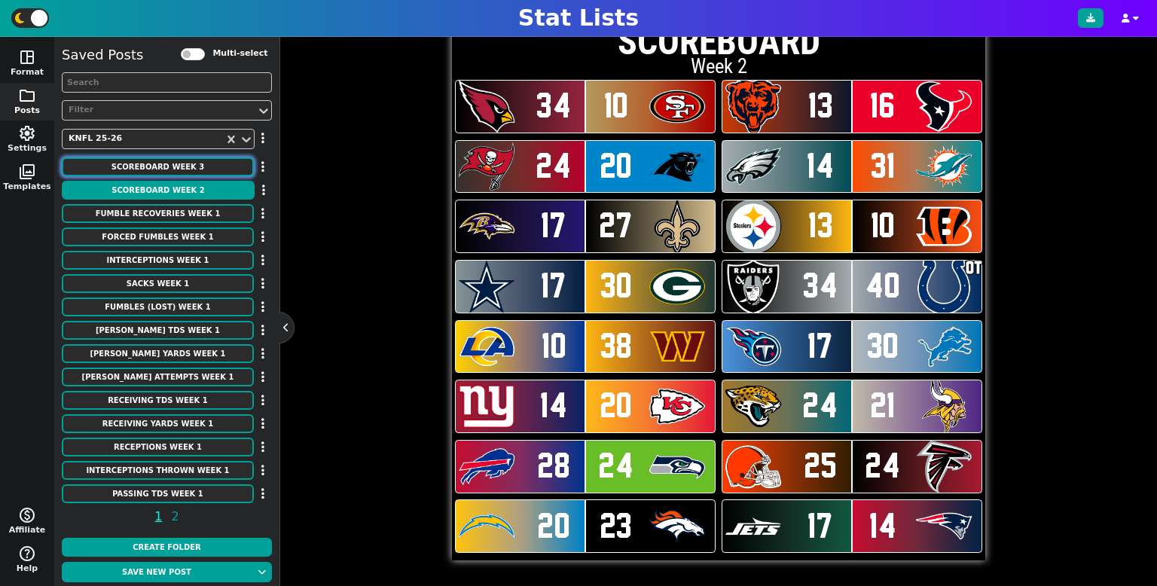
click at [231, 173] on button "SCOREBOARD Week 3" at bounding box center [158, 166] width 192 height 19
type textarea "Week 3"
type textarea "CIN TB JAX CLE SF MIA MIN PIT CAR ATL DEN [MEDICAL_DATA] GB CHI IND TEN NYJ LAC…"
type textarea "21 28 17 19 17 24 9 20 31 20 16 23 27 24 13 20 27 28 17 28 21 23 27 16 20 17 26…"
type textarea "OT"
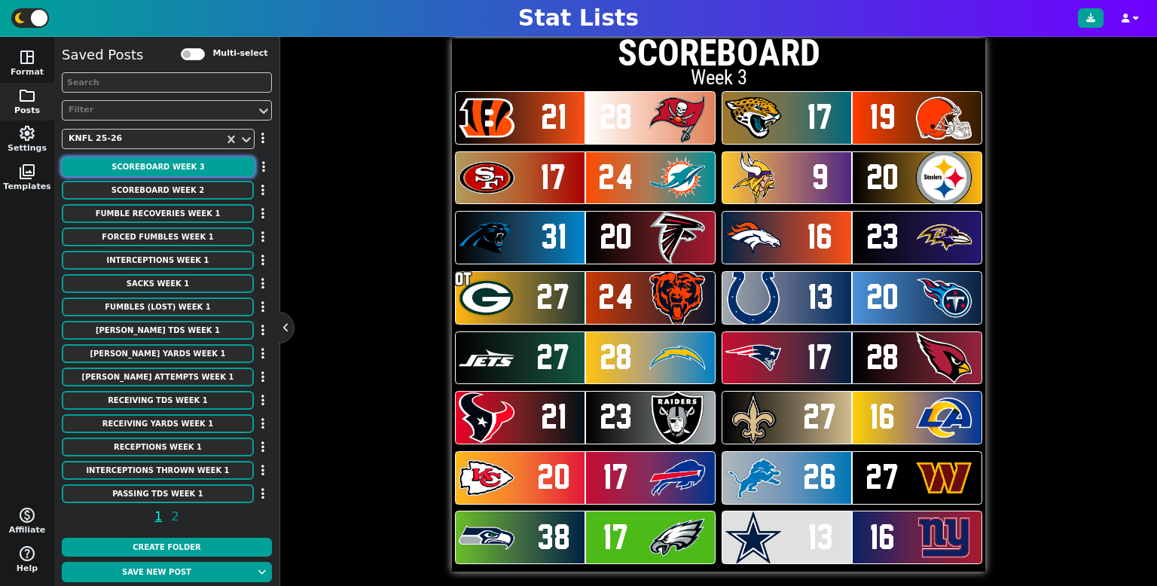
scroll to position [0, 0]
